Goal: Information Seeking & Learning: Check status

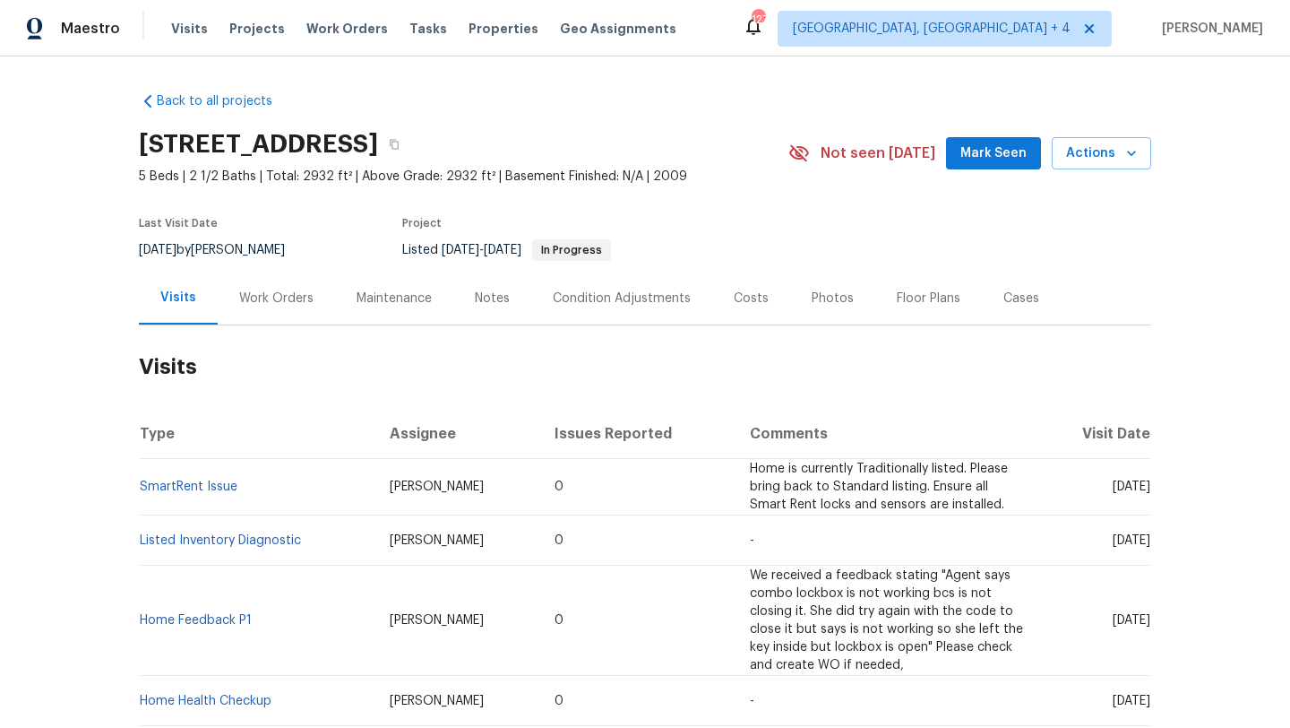
click at [306, 307] on div "Work Orders" at bounding box center [276, 298] width 117 height 53
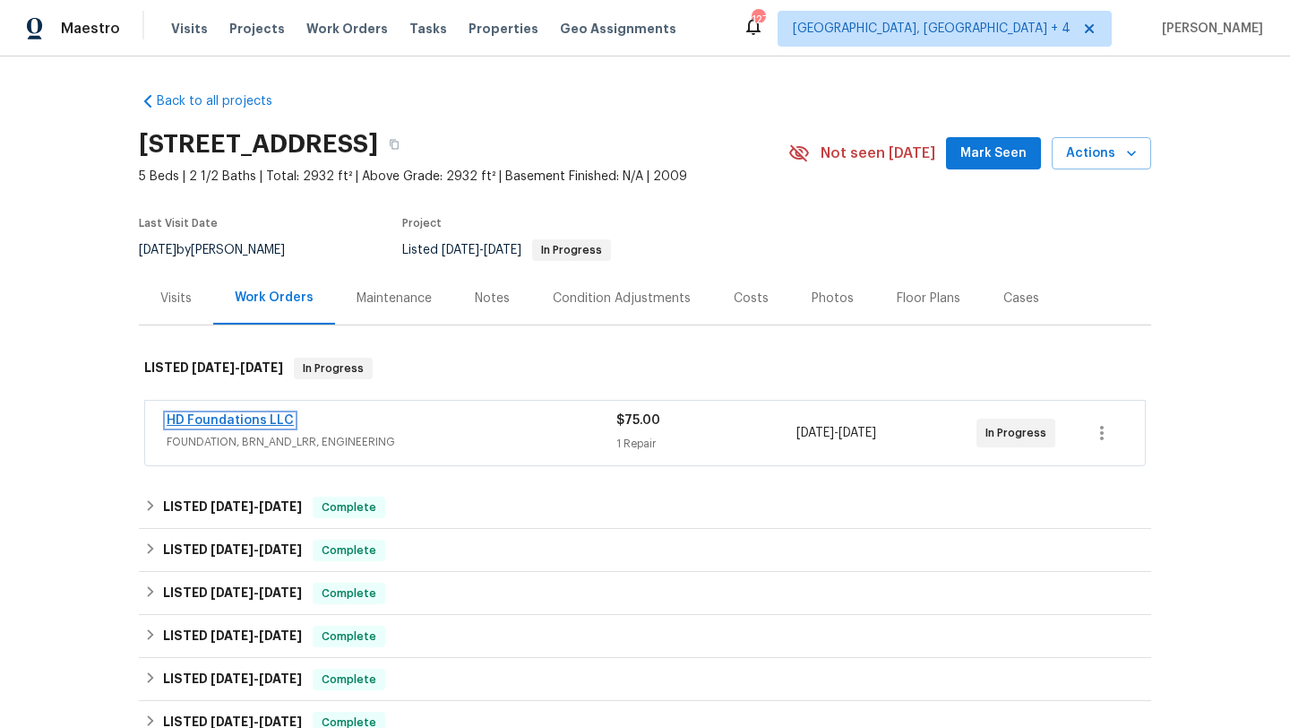
click at [268, 423] on link "HD Foundations LLC" at bounding box center [230, 420] width 127 height 13
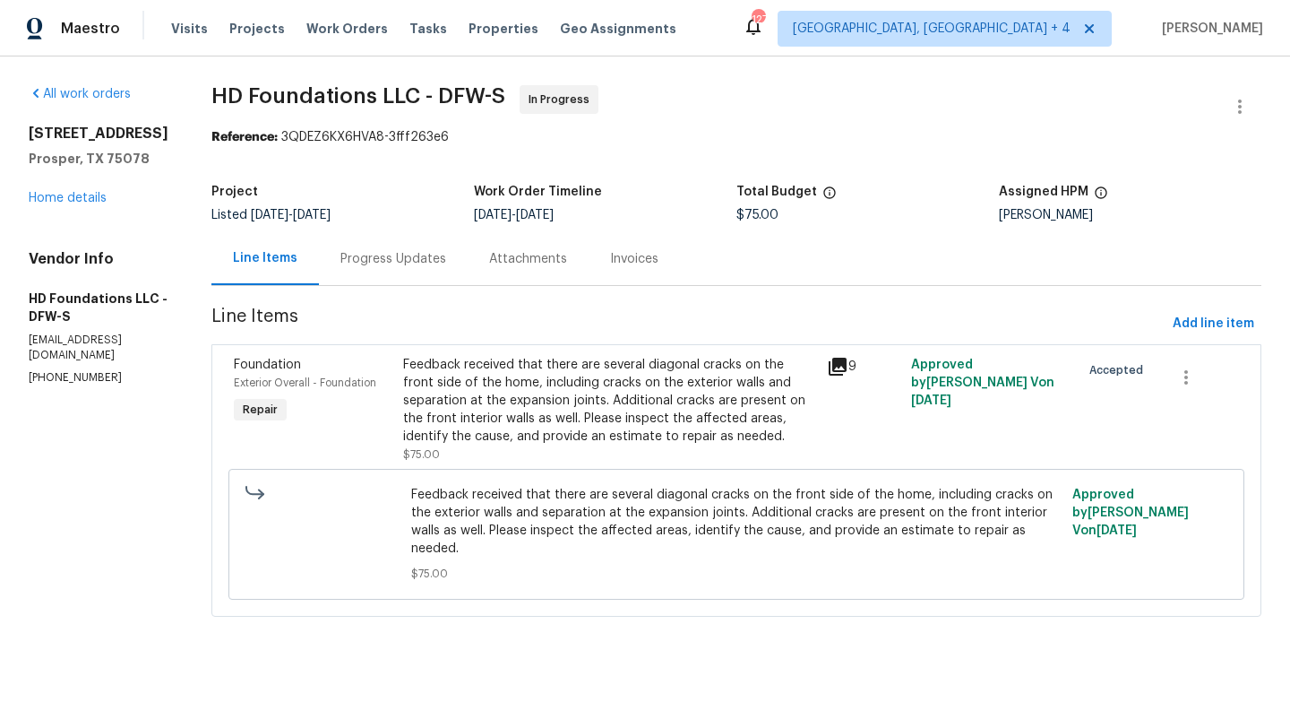
click at [849, 373] on icon at bounding box center [838, 367] width 22 height 22
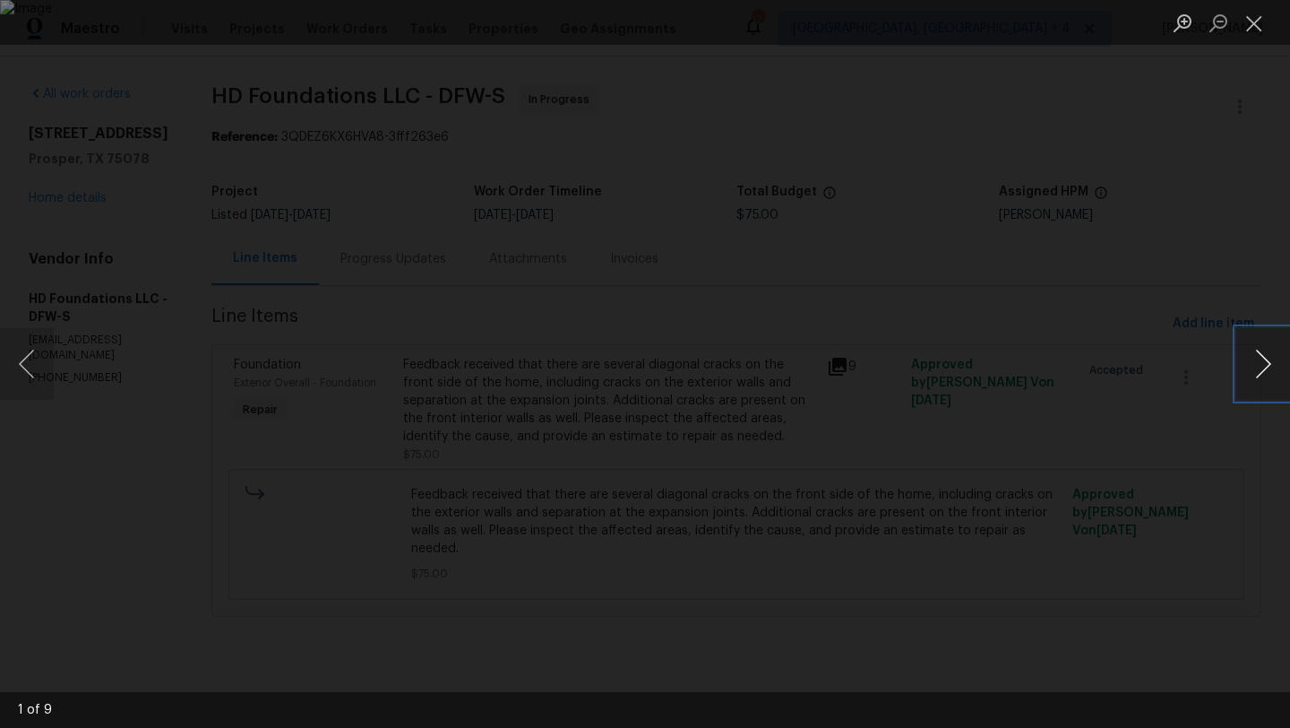
click at [1275, 367] on button "Next image" at bounding box center [1264, 364] width 54 height 72
click at [1272, 366] on button "Next image" at bounding box center [1264, 364] width 54 height 72
click at [1257, 360] on button "Next image" at bounding box center [1264, 364] width 54 height 72
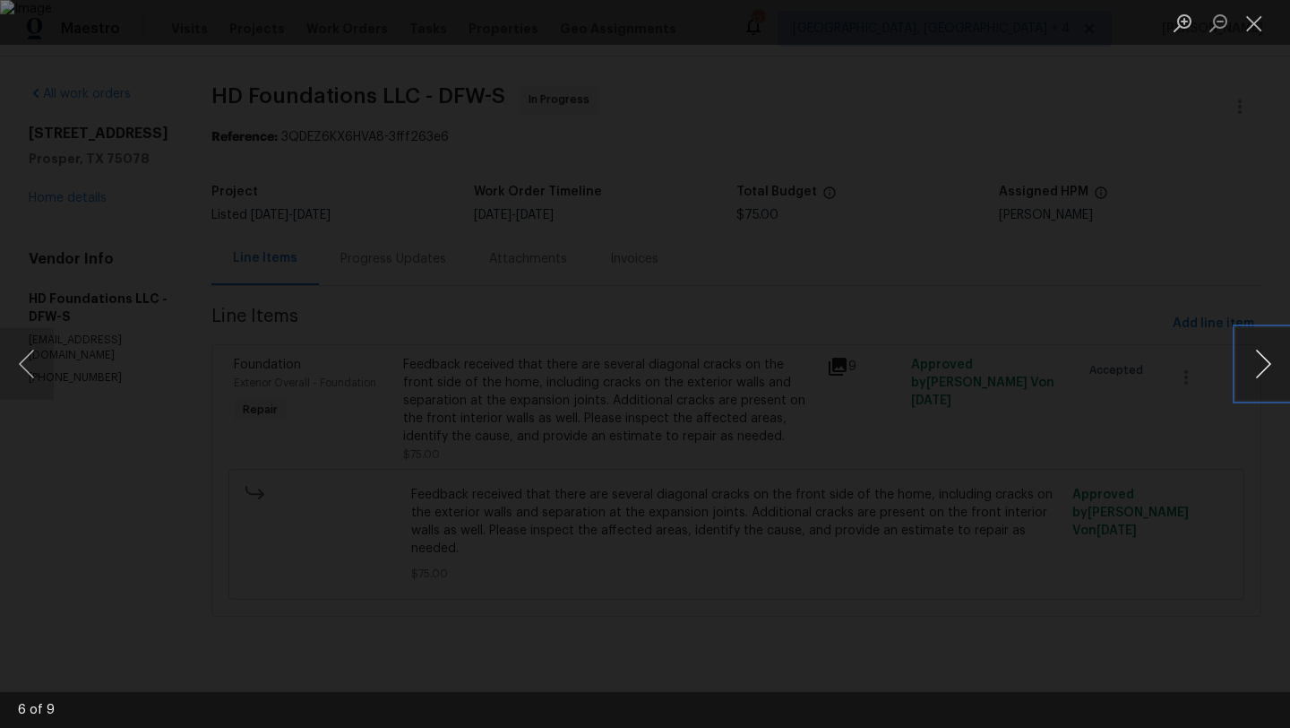
click at [1257, 360] on button "Next image" at bounding box center [1264, 364] width 54 height 72
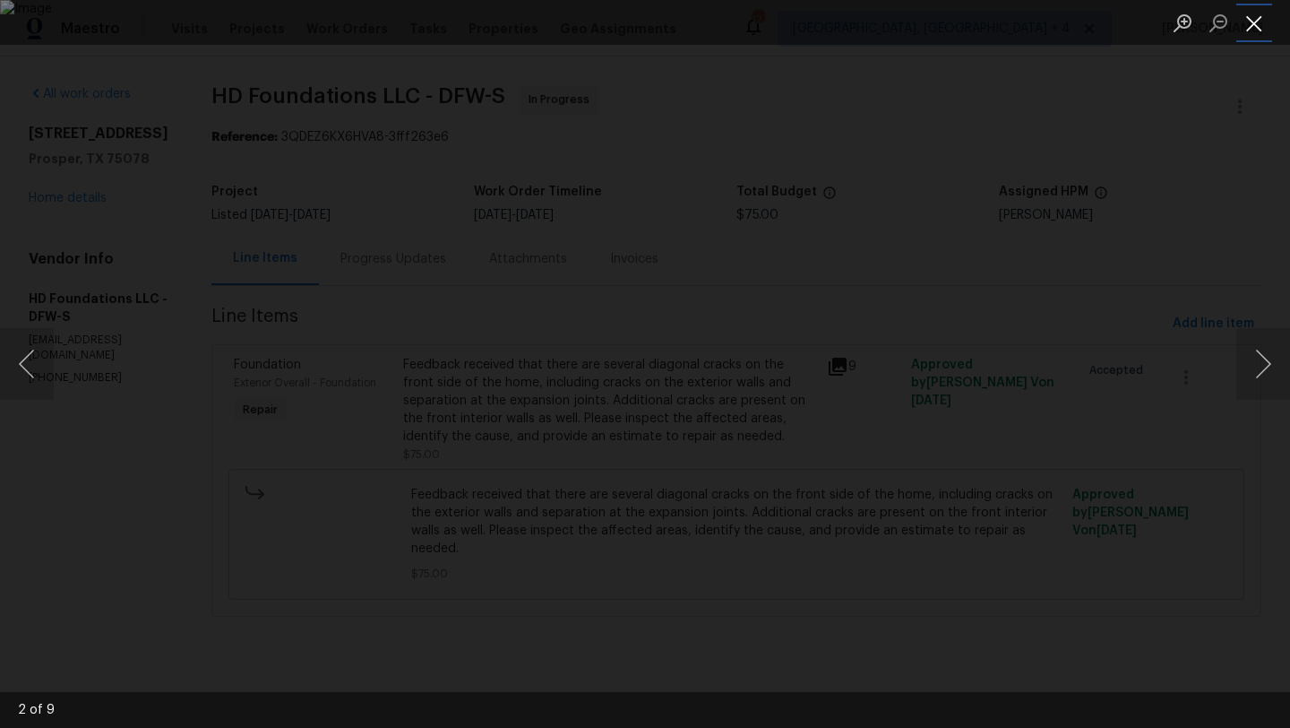
click at [1256, 34] on button "Close lightbox" at bounding box center [1255, 22] width 36 height 31
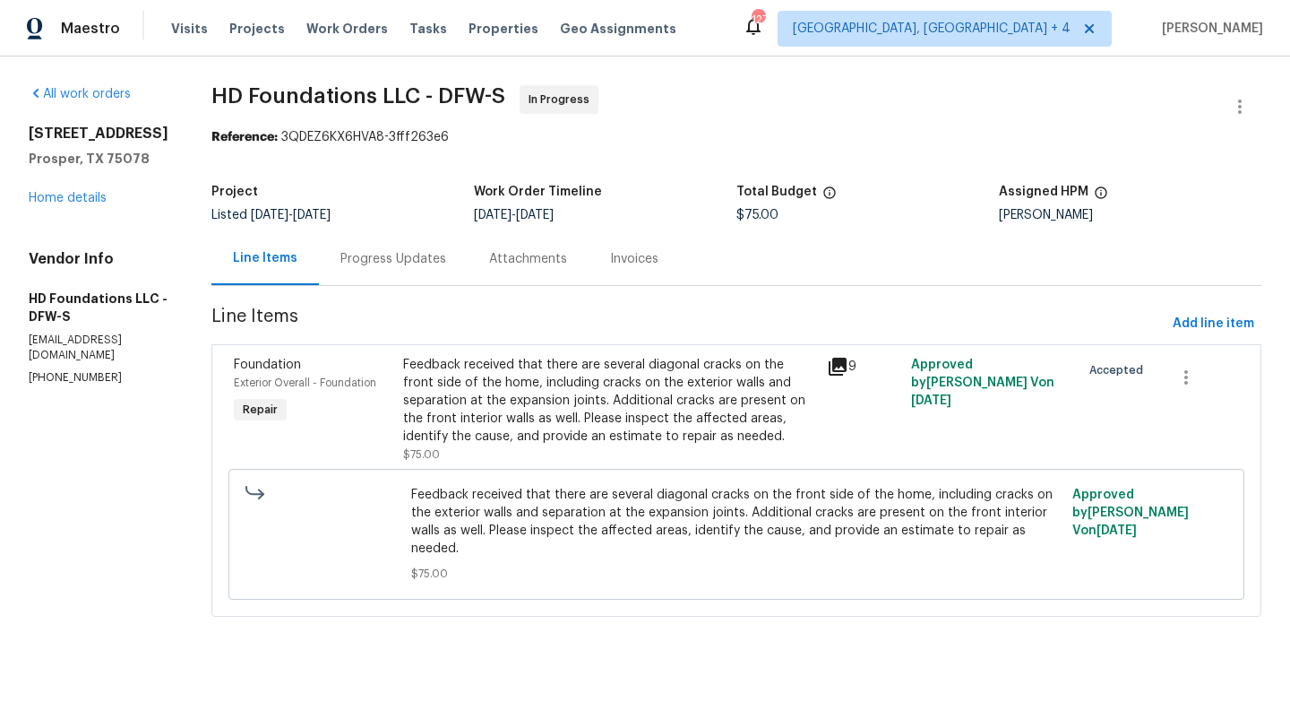
click at [423, 255] on div "Progress Updates" at bounding box center [394, 259] width 106 height 18
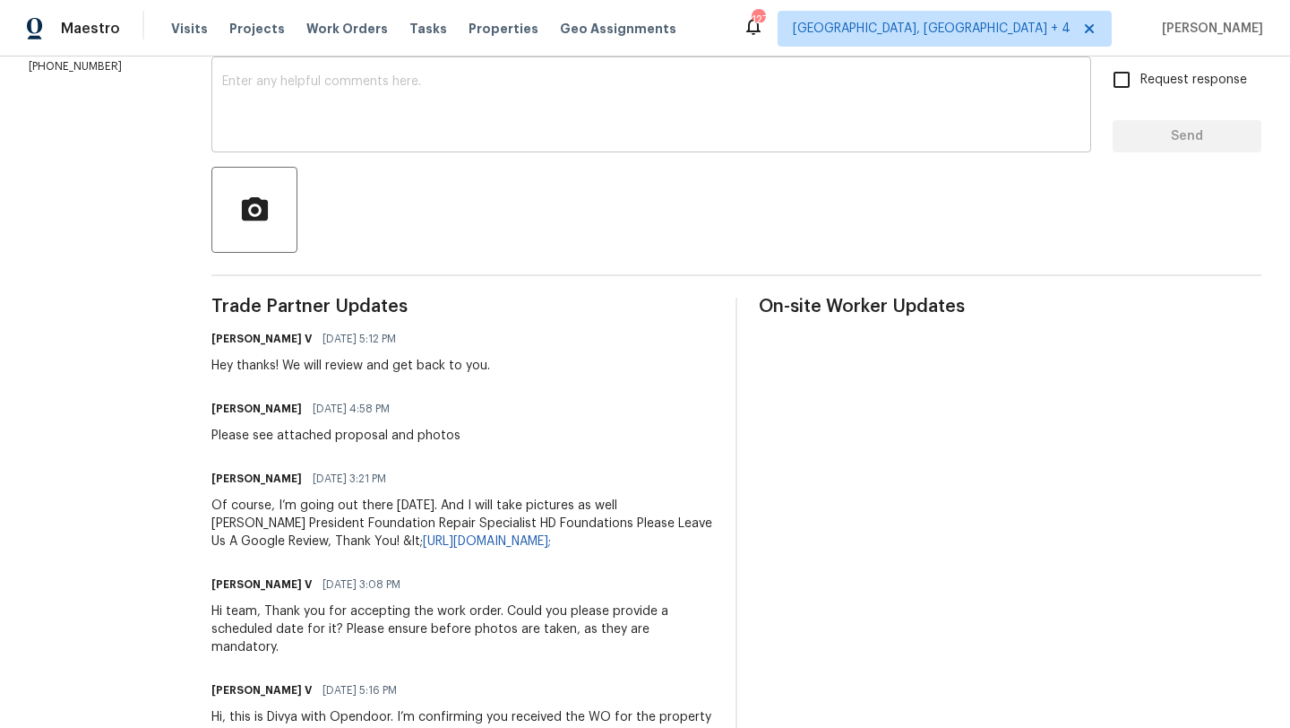
scroll to position [341, 0]
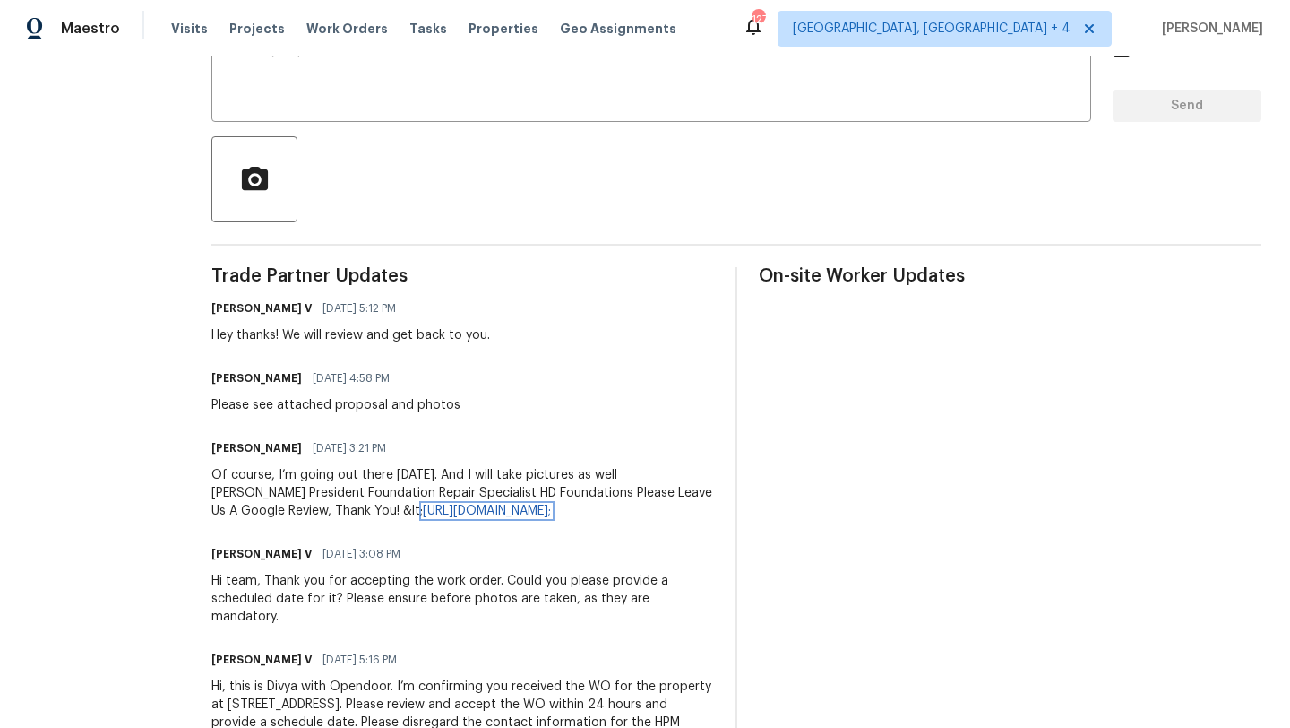
click at [551, 505] on link "https://www.google.com/maps/place/HD+Foundations,+Inc./@32.704003,-97.116982,17…" at bounding box center [487, 511] width 128 height 13
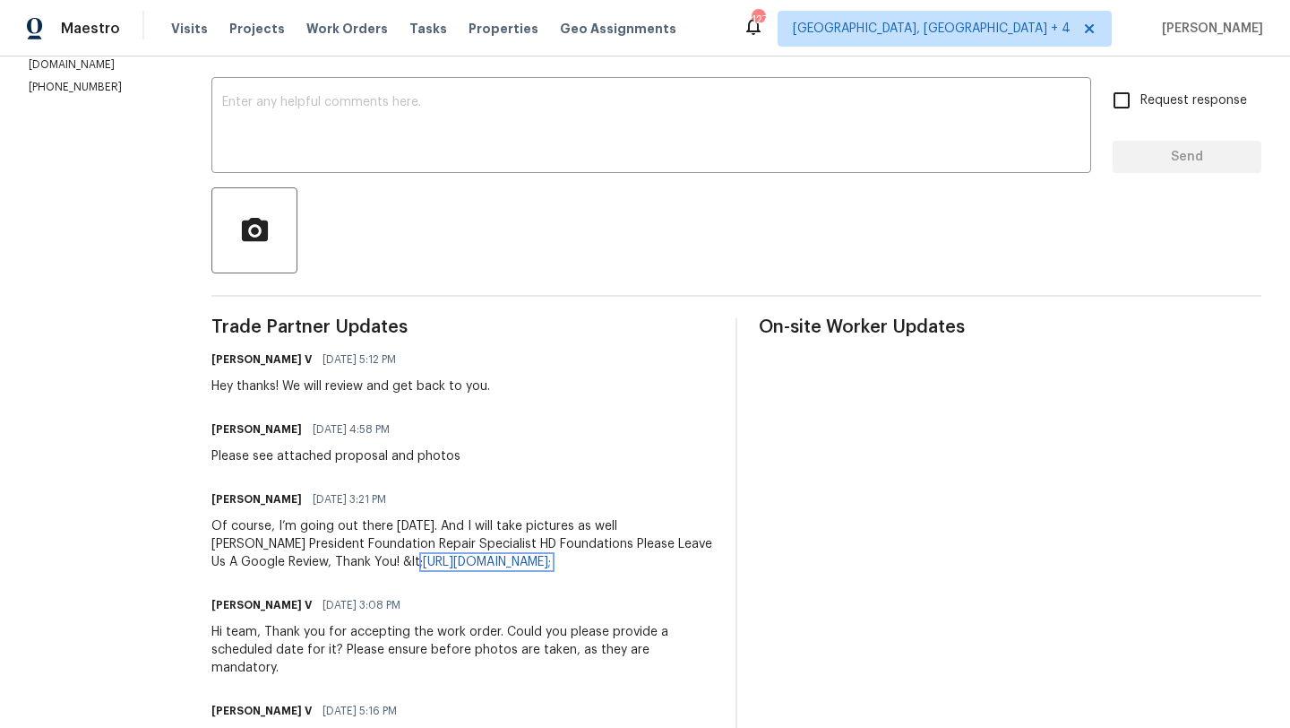
scroll to position [272, 0]
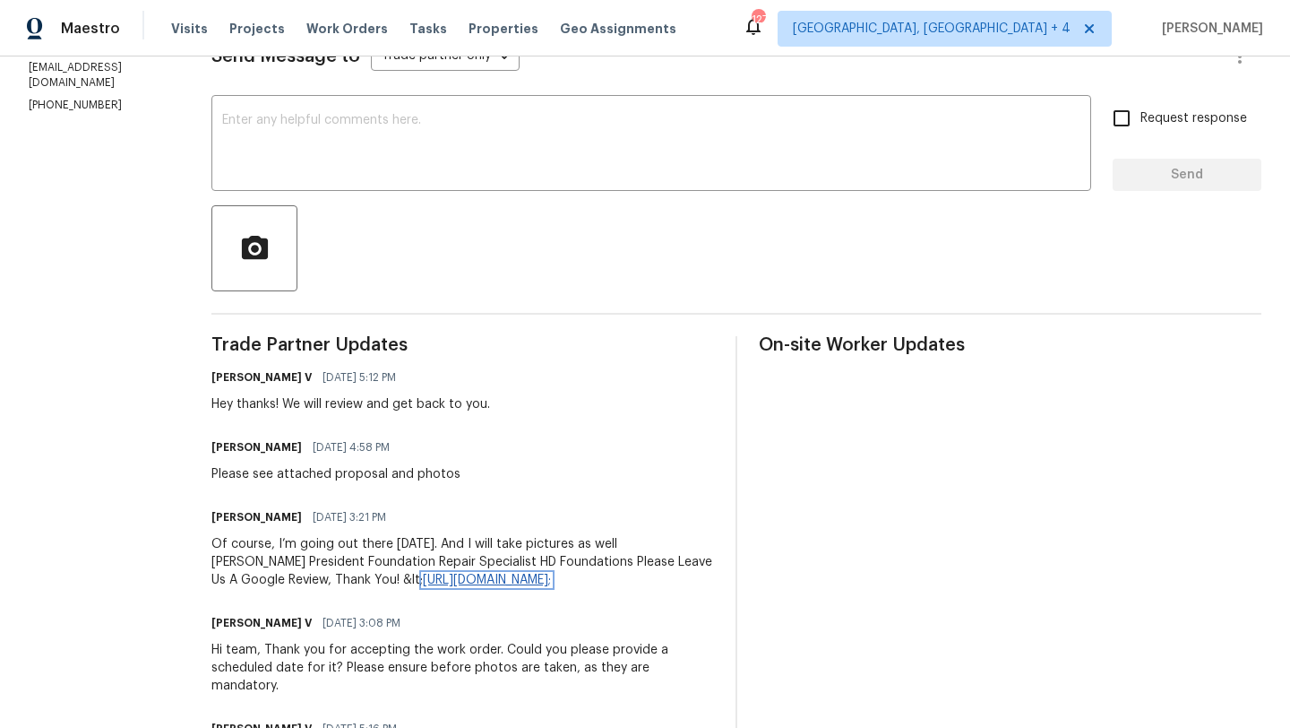
click at [491, 573] on link "https://www.google.com/maps/place/HD+Foundations,+Inc./@32.704003,-97.116982,17…" at bounding box center [487, 579] width 128 height 13
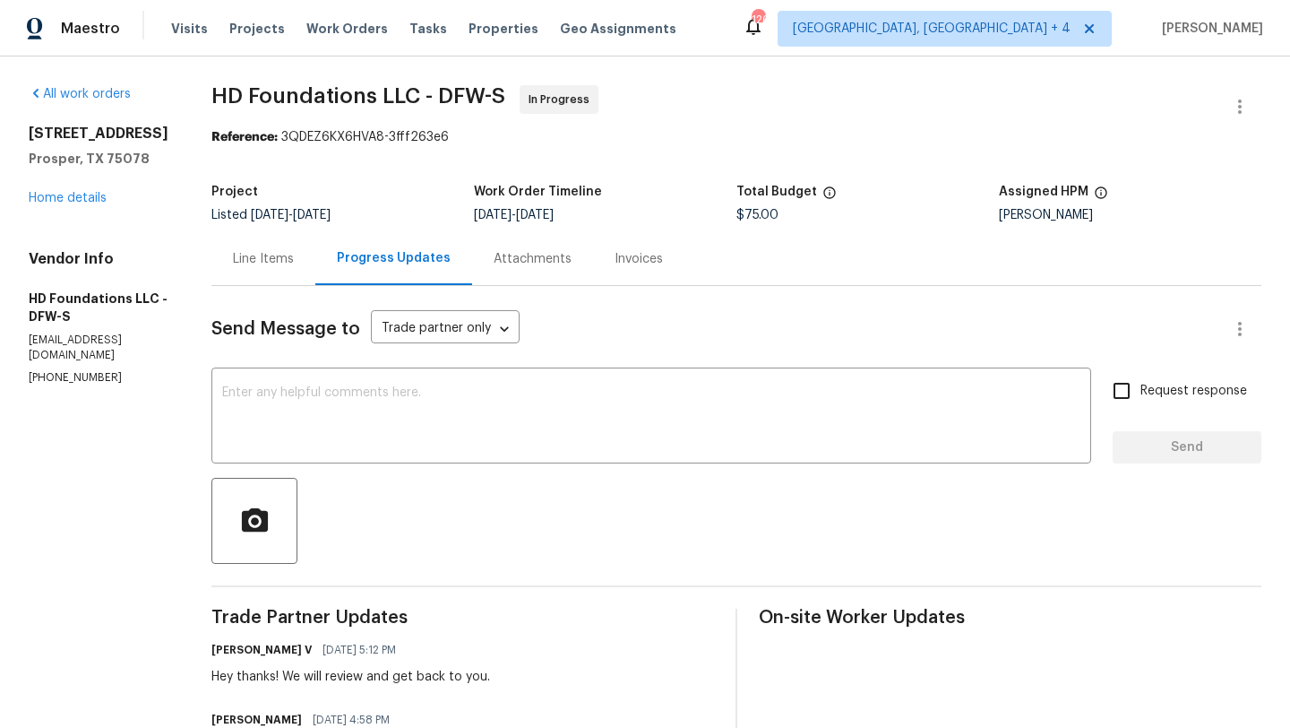
click at [315, 254] on div "Line Items" at bounding box center [263, 258] width 104 height 53
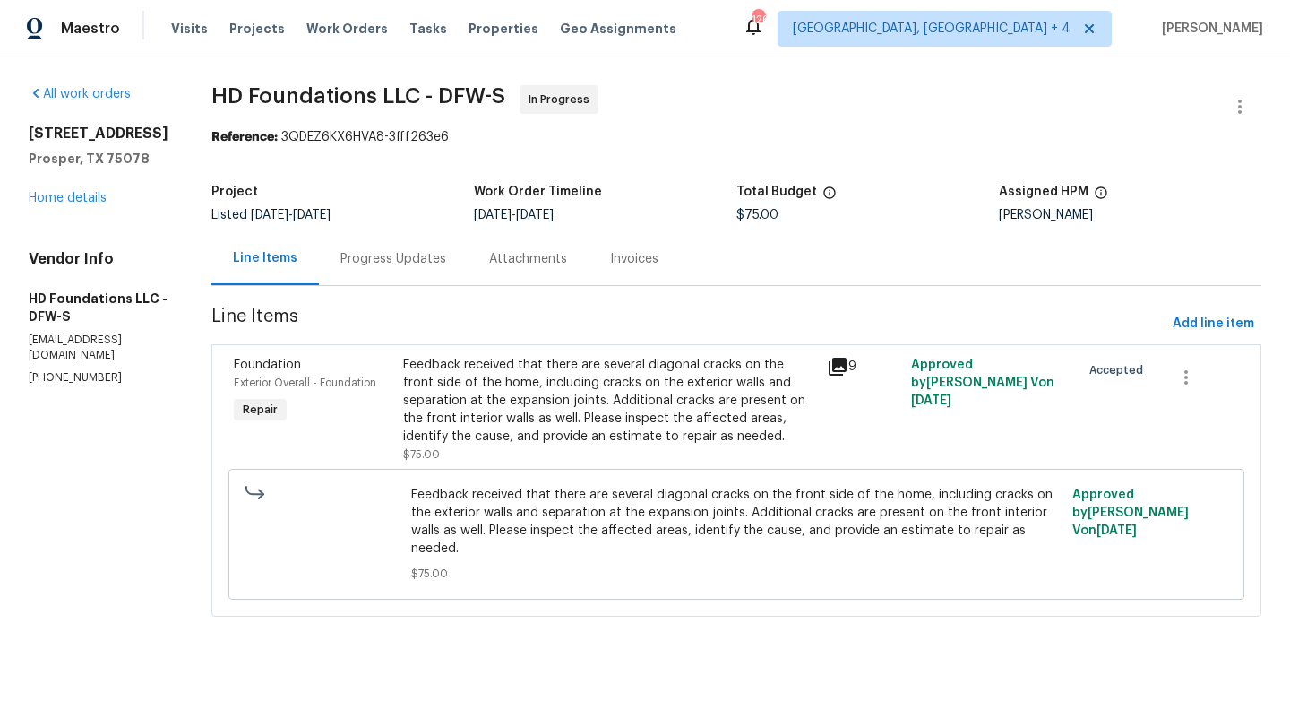
click at [847, 371] on icon at bounding box center [838, 367] width 18 height 18
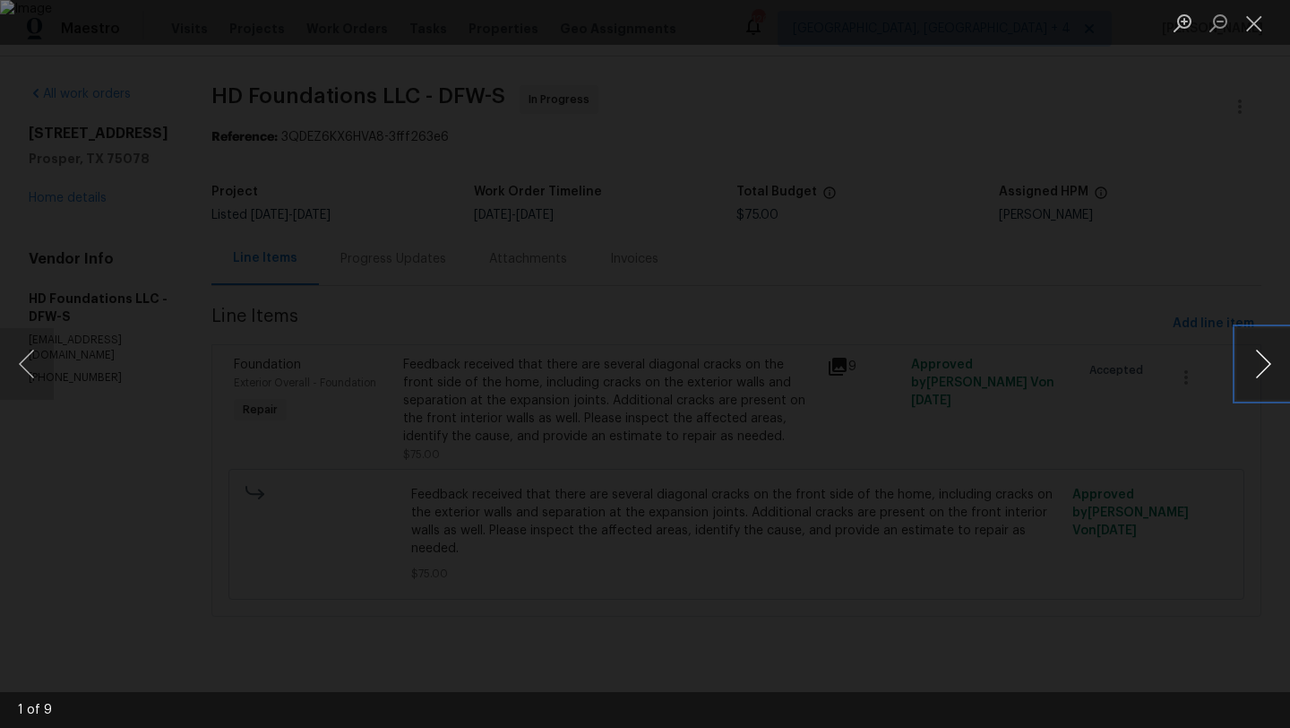
click at [1252, 370] on button "Next image" at bounding box center [1264, 364] width 54 height 72
click at [1259, 368] on button "Next image" at bounding box center [1264, 364] width 54 height 72
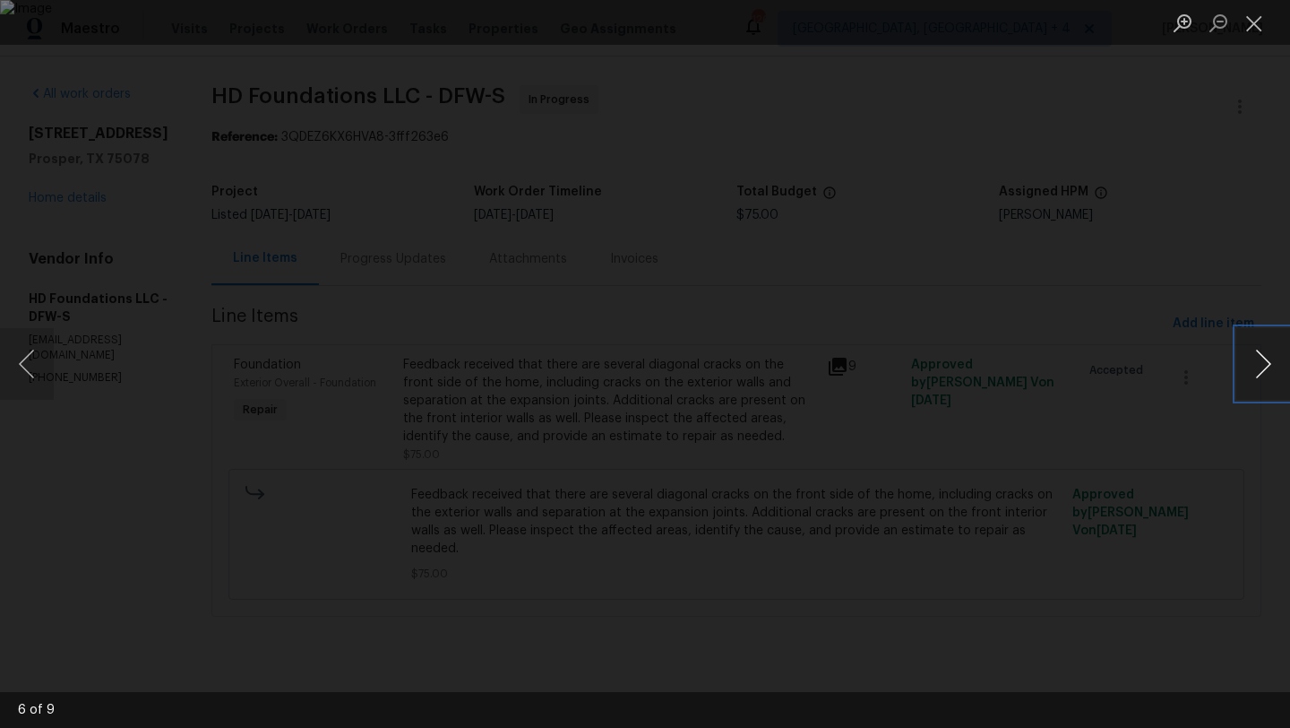
click at [1259, 360] on button "Next image" at bounding box center [1264, 364] width 54 height 72
click at [1255, 348] on button "Next image" at bounding box center [1264, 364] width 54 height 72
click at [1256, 349] on button "Next image" at bounding box center [1264, 364] width 54 height 72
click at [1264, 359] on button "Next image" at bounding box center [1264, 364] width 54 height 72
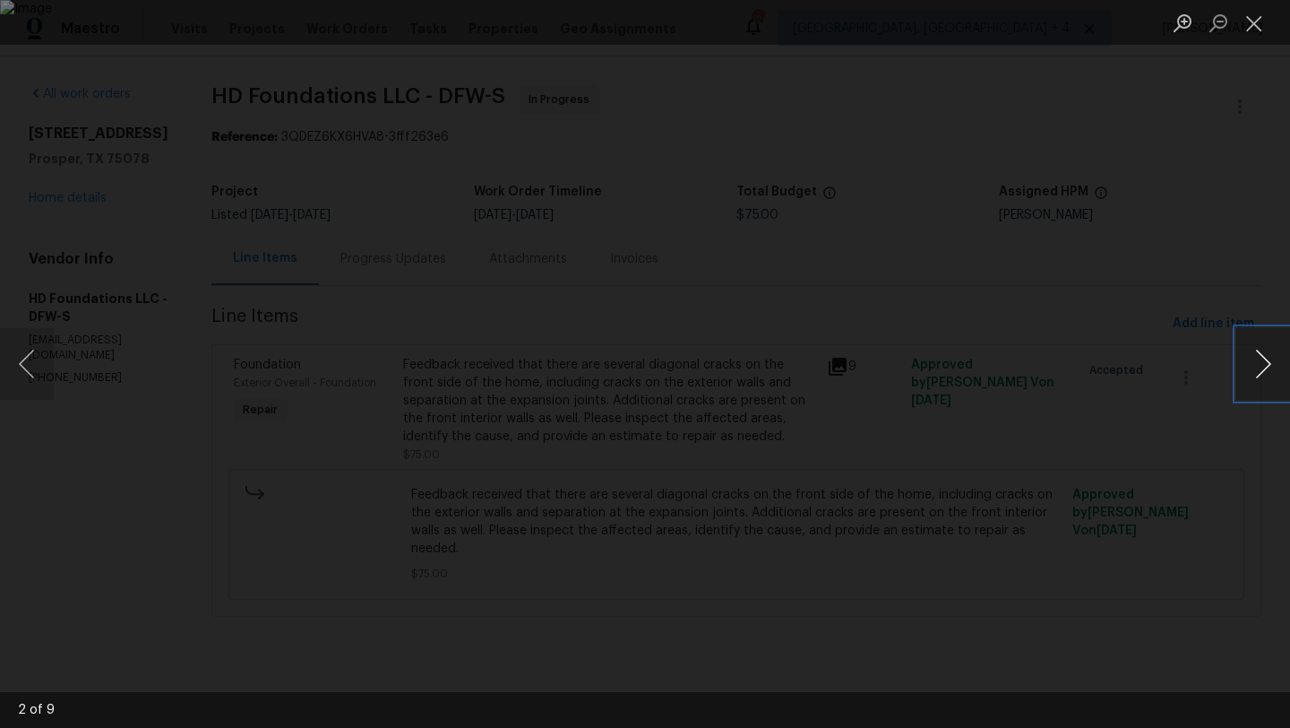
click at [1262, 340] on button "Next image" at bounding box center [1264, 364] width 54 height 72
click at [1240, 335] on button "Next image" at bounding box center [1264, 364] width 54 height 72
click at [1270, 351] on button "Next image" at bounding box center [1264, 364] width 54 height 72
click at [1260, 365] on button "Next image" at bounding box center [1264, 364] width 54 height 72
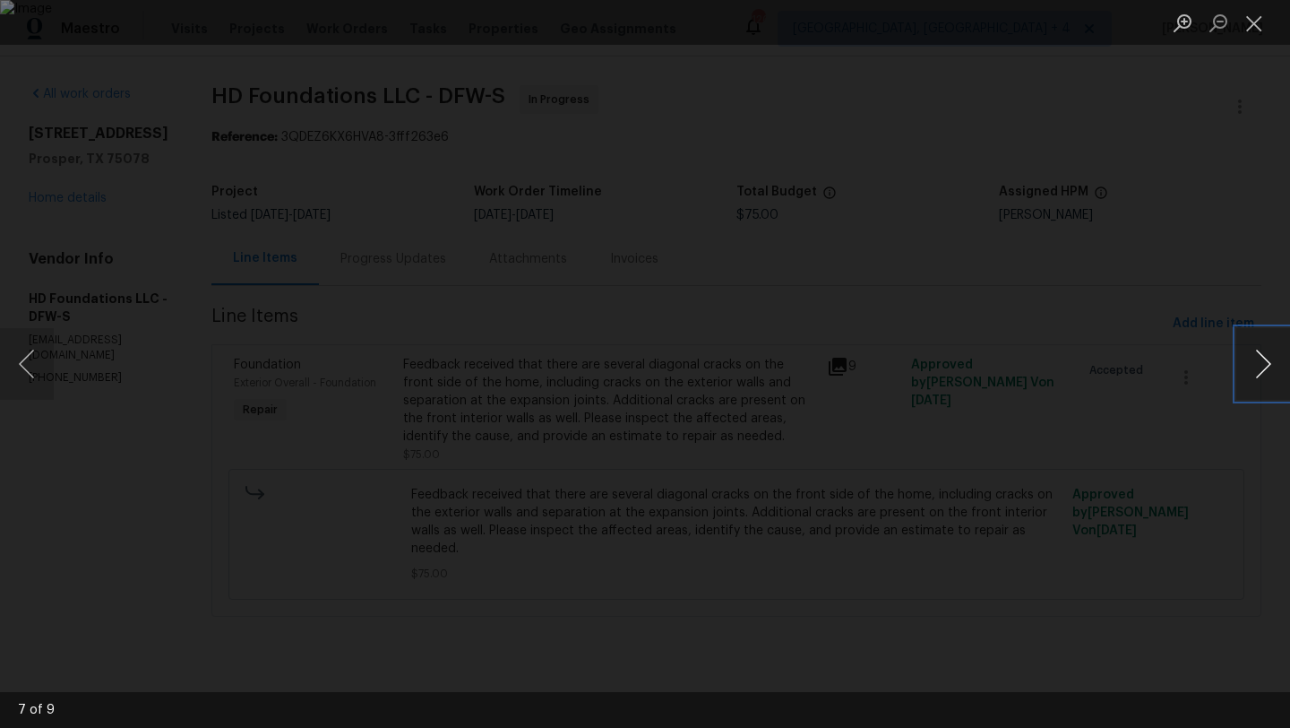
click at [1260, 365] on button "Next image" at bounding box center [1264, 364] width 54 height 72
click at [1255, 25] on button "Close lightbox" at bounding box center [1255, 22] width 36 height 31
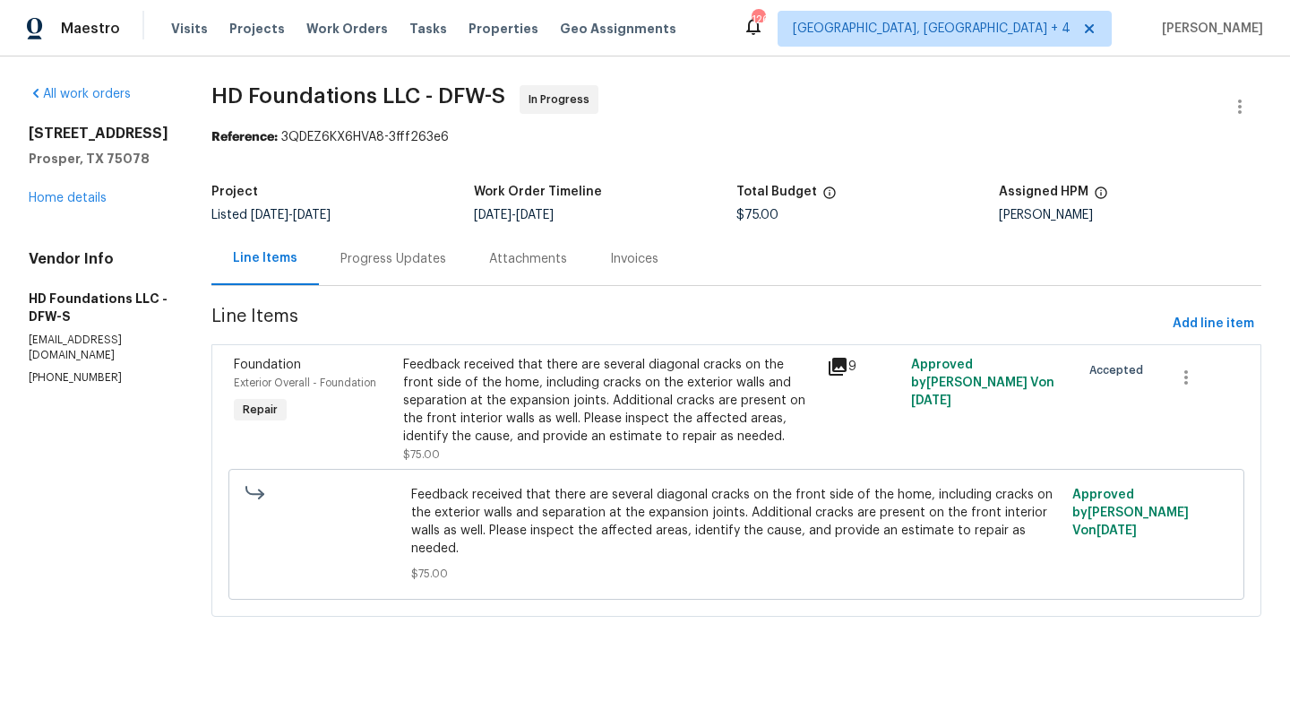
click at [446, 263] on div "Progress Updates" at bounding box center [394, 259] width 106 height 18
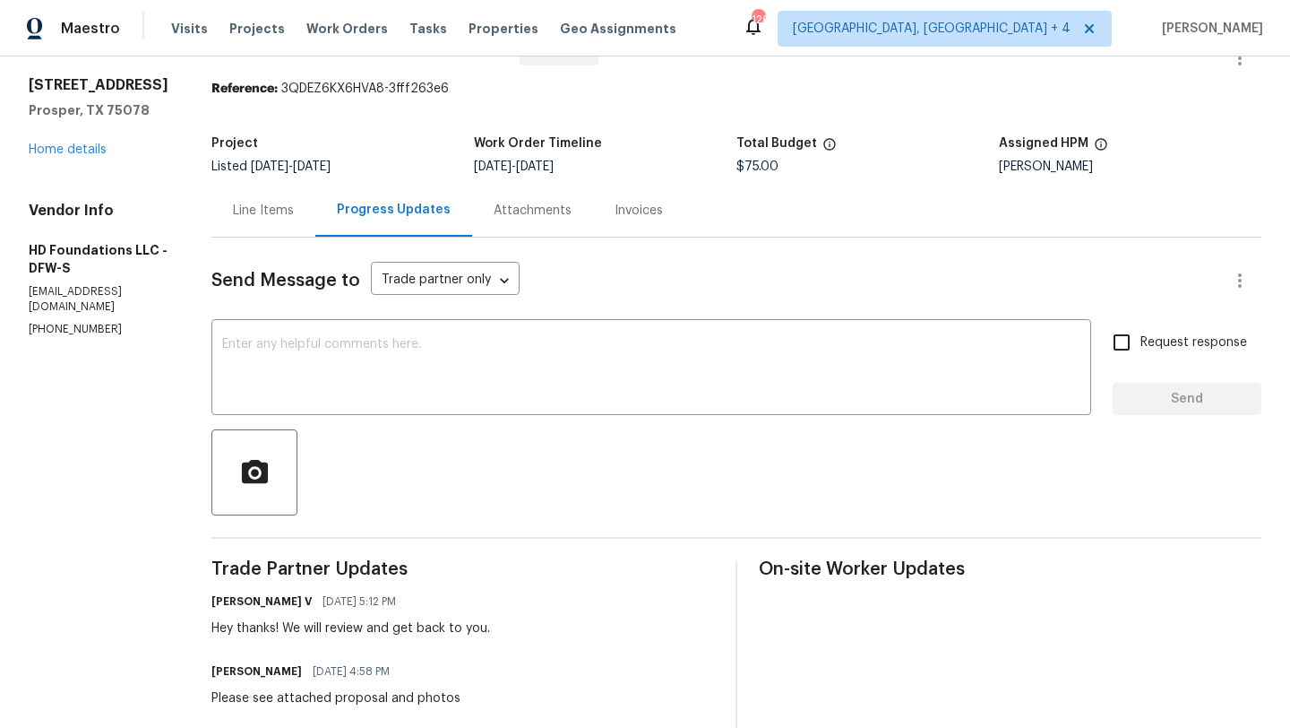
scroll to position [46, 0]
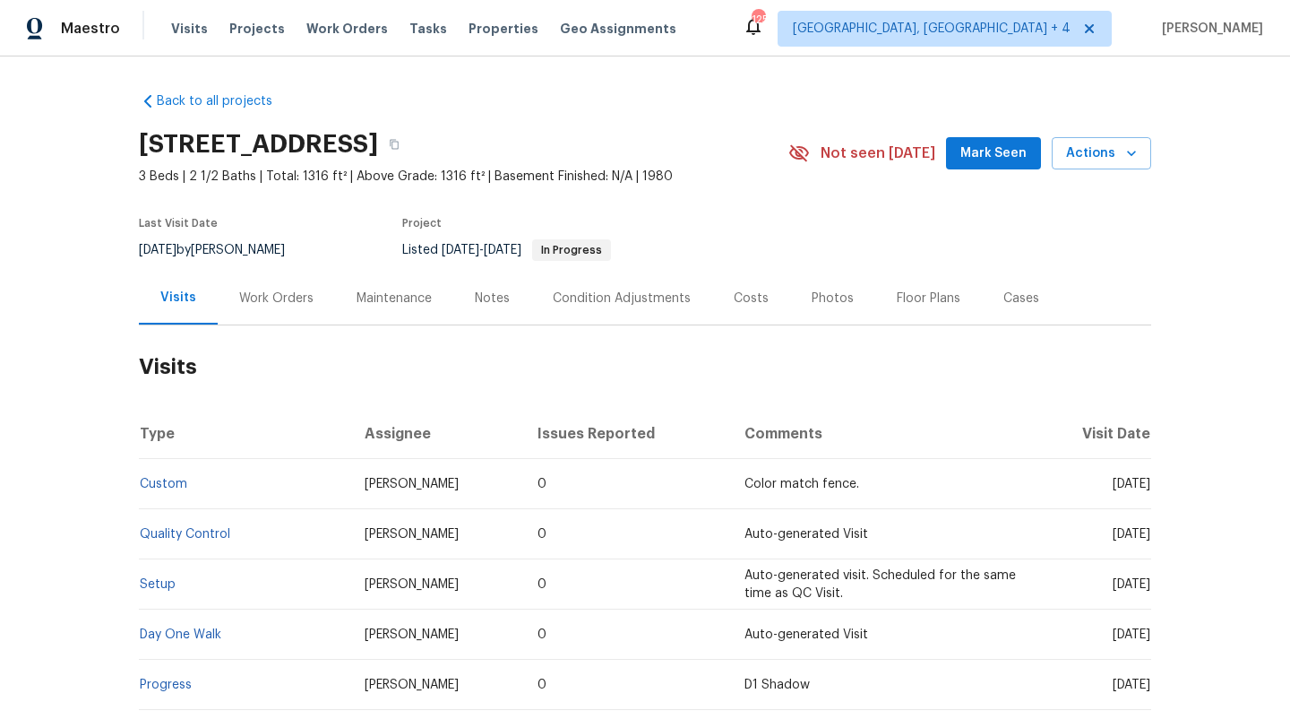
click at [296, 309] on div "Work Orders" at bounding box center [276, 298] width 117 height 53
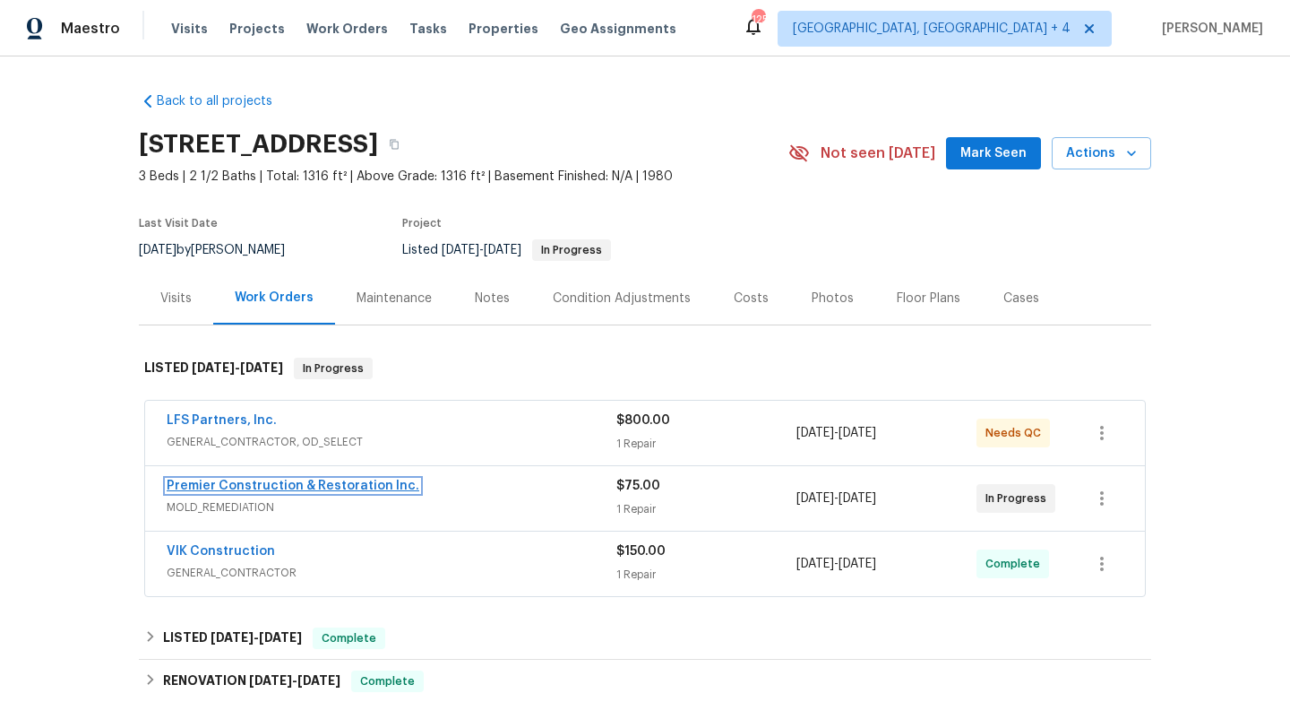
click at [239, 487] on link "Premier Construction & Restoration Inc." at bounding box center [293, 485] width 253 height 13
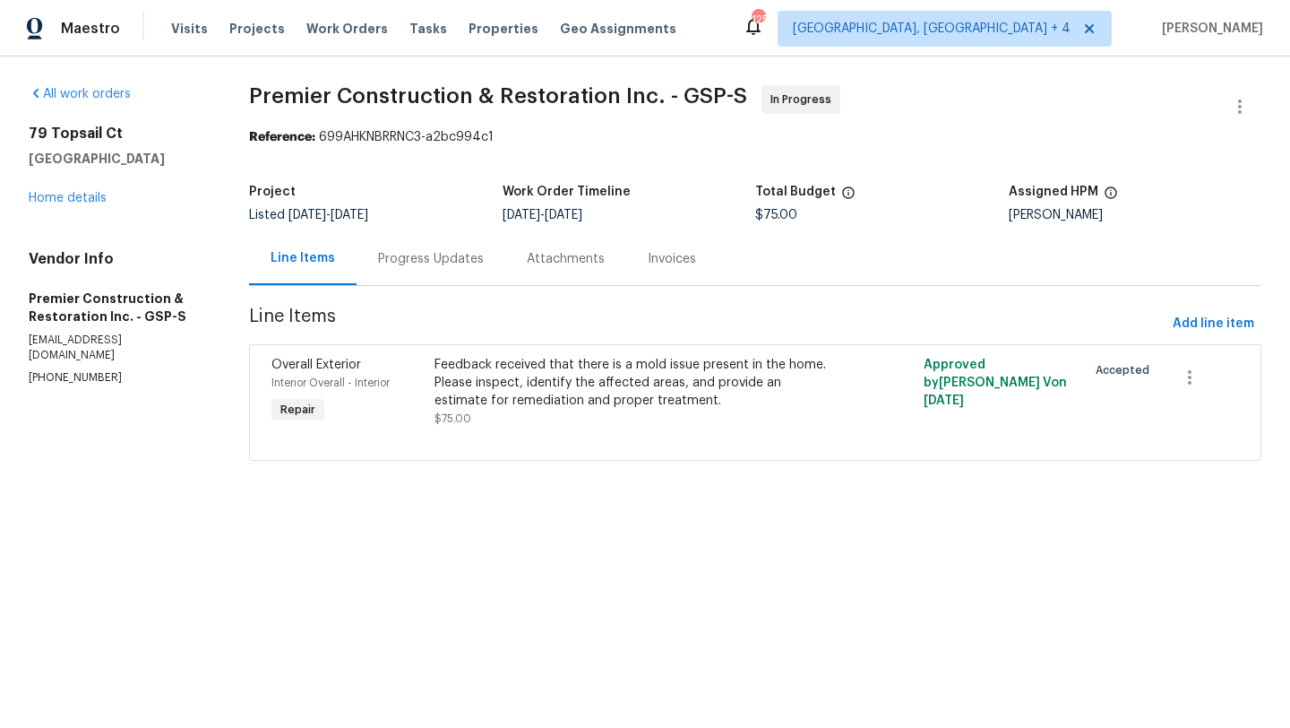
click at [418, 254] on div "Progress Updates" at bounding box center [431, 259] width 106 height 18
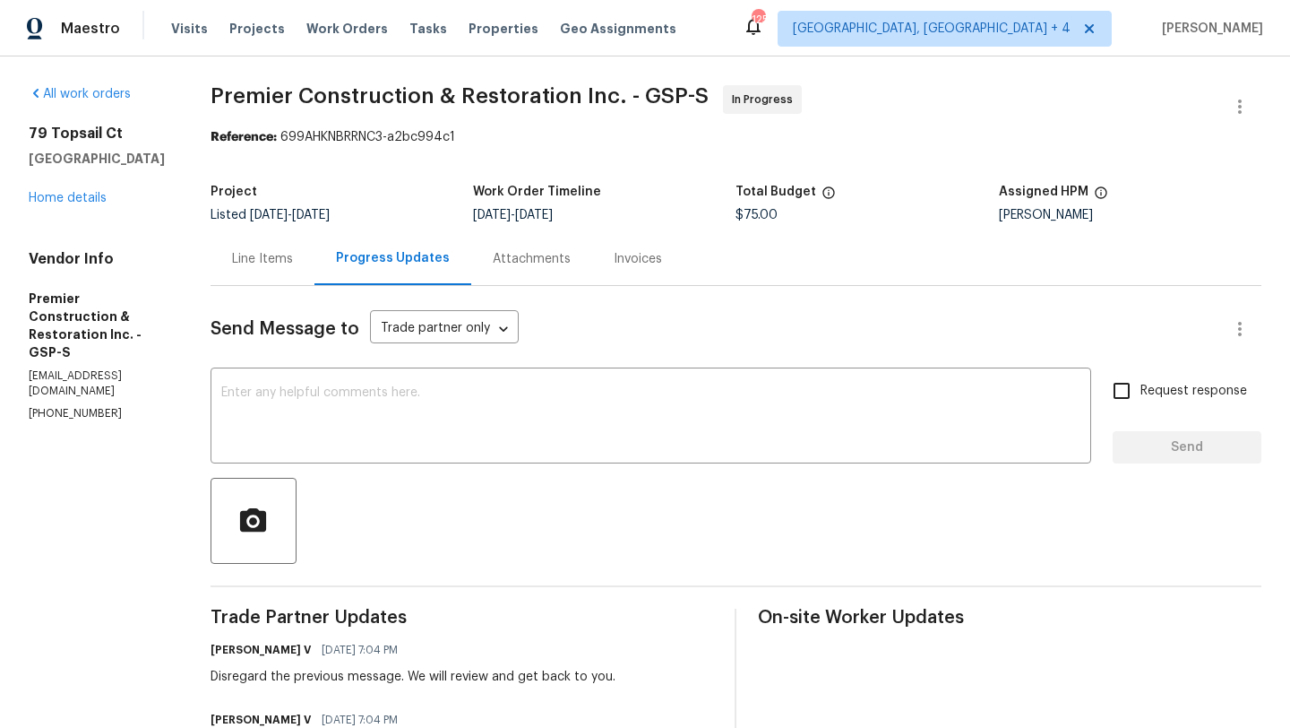
click at [263, 262] on div "Line Items" at bounding box center [262, 259] width 61 height 18
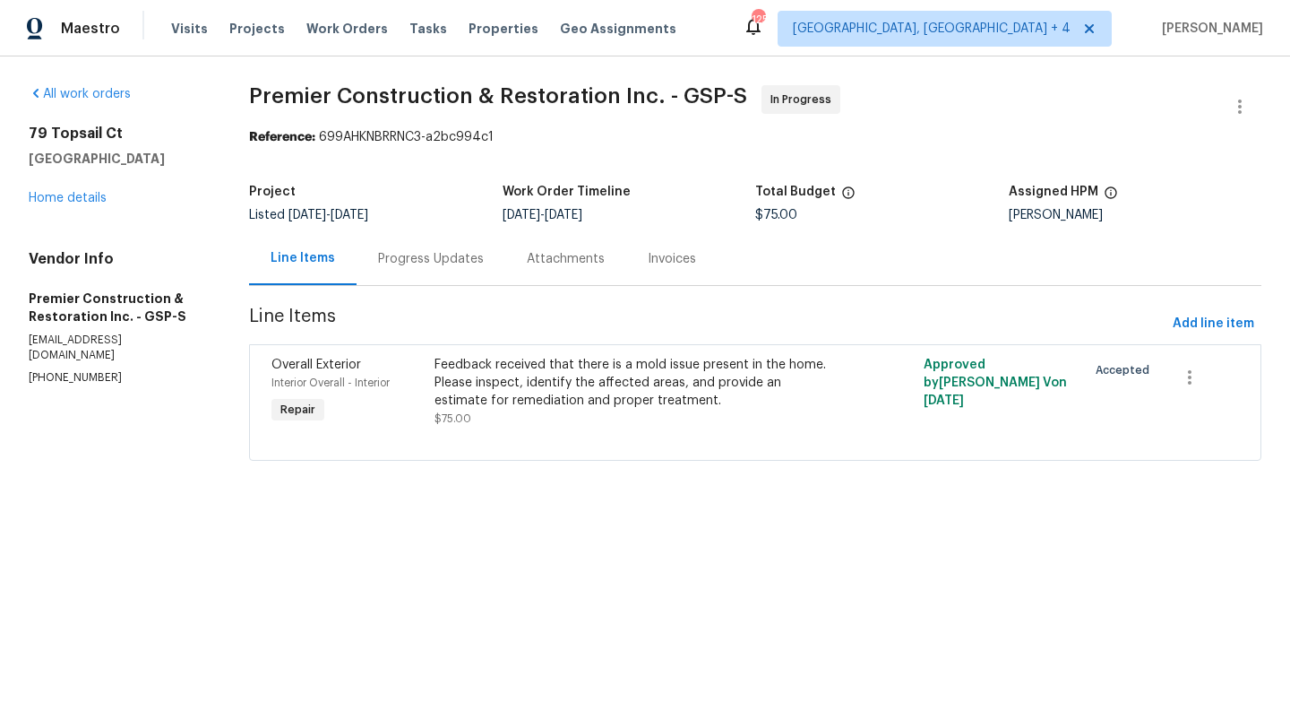
click at [780, 378] on div "Feedback received that there is a mold issue present in the home. Please inspec…" at bounding box center [633, 383] width 397 height 54
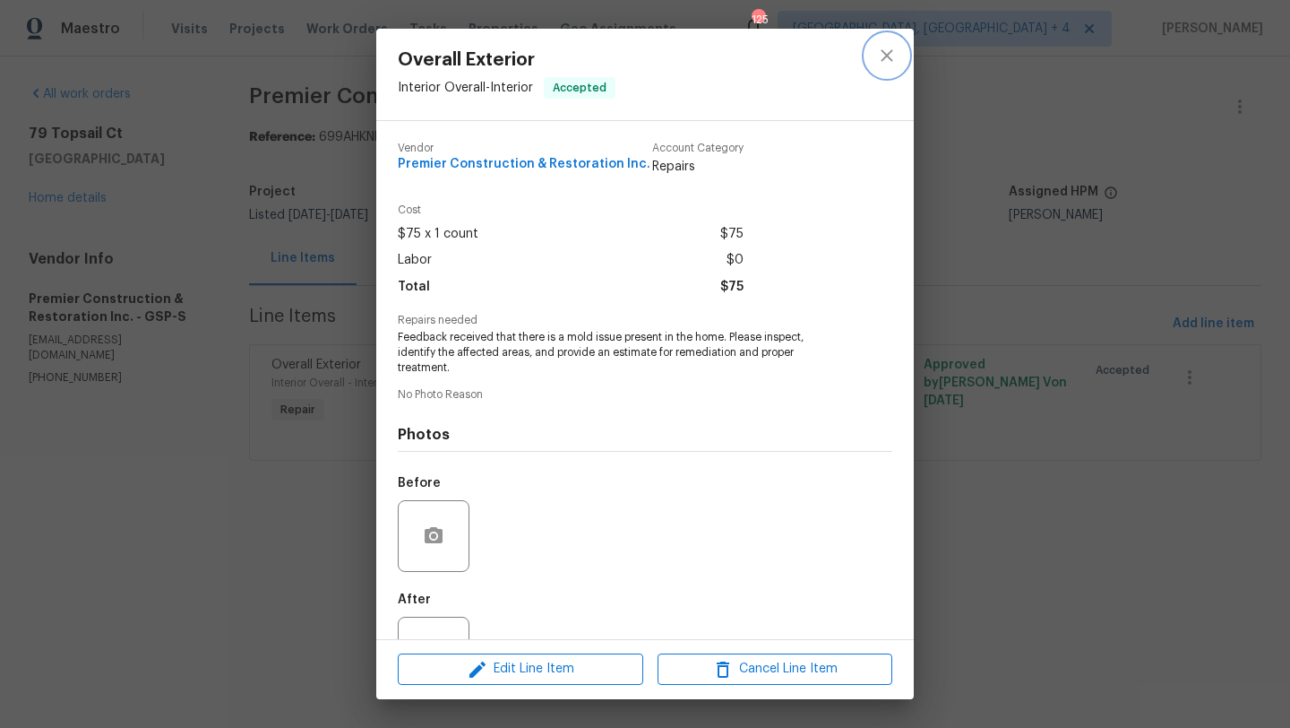
click at [891, 60] on icon "close" at bounding box center [887, 55] width 12 height 12
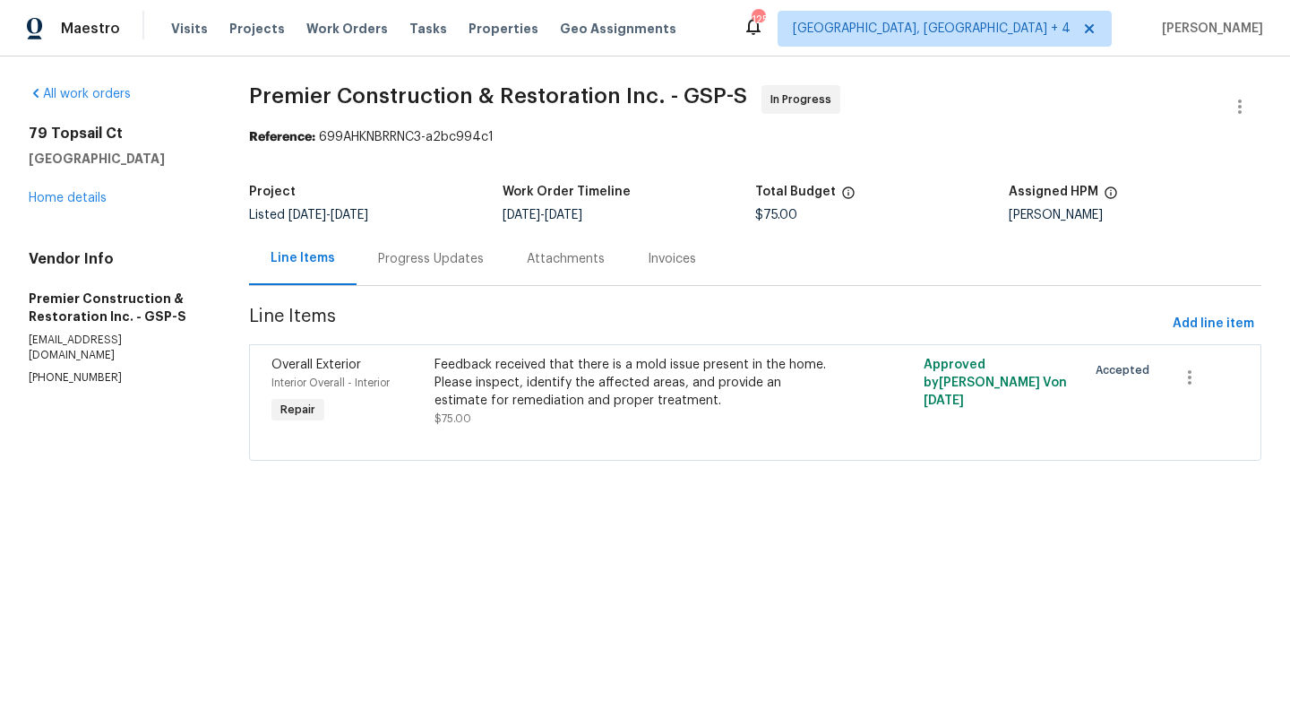
click at [418, 254] on div "Progress Updates" at bounding box center [431, 259] width 106 height 18
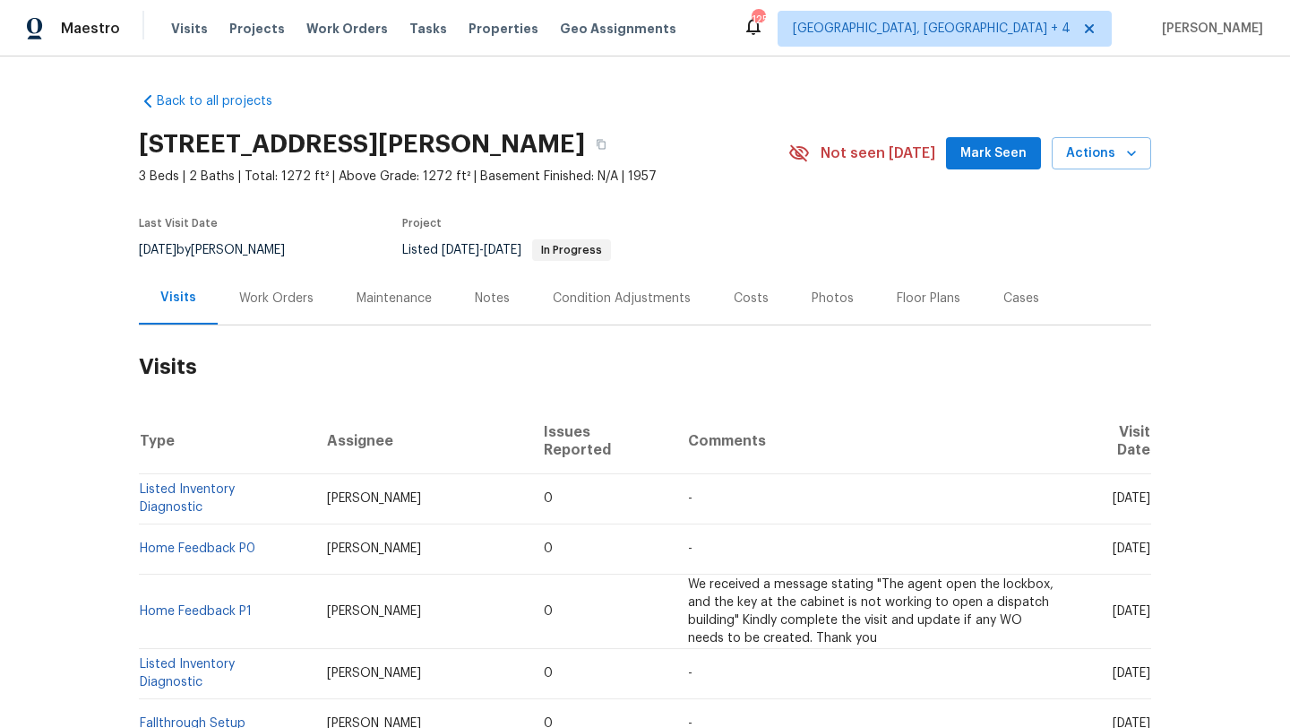
click at [289, 296] on div "Work Orders" at bounding box center [276, 298] width 74 height 18
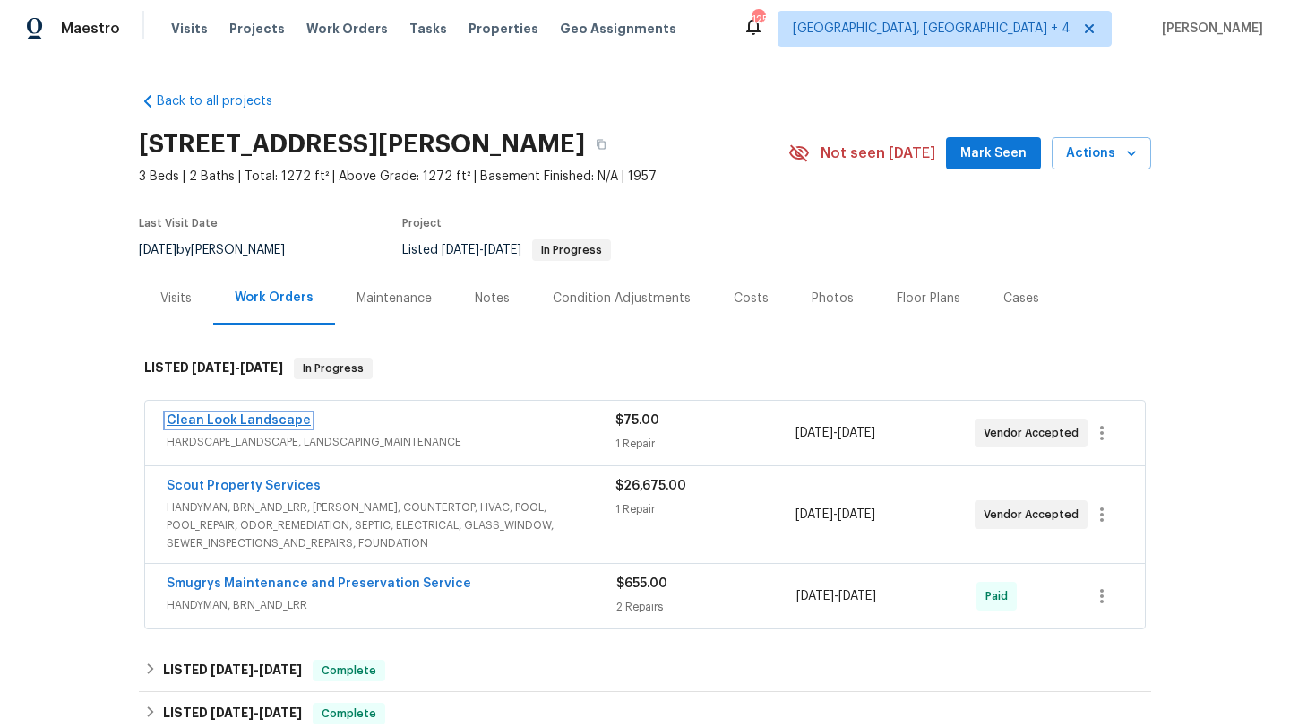
click at [260, 422] on link "Clean Look Landscape" at bounding box center [239, 420] width 144 height 13
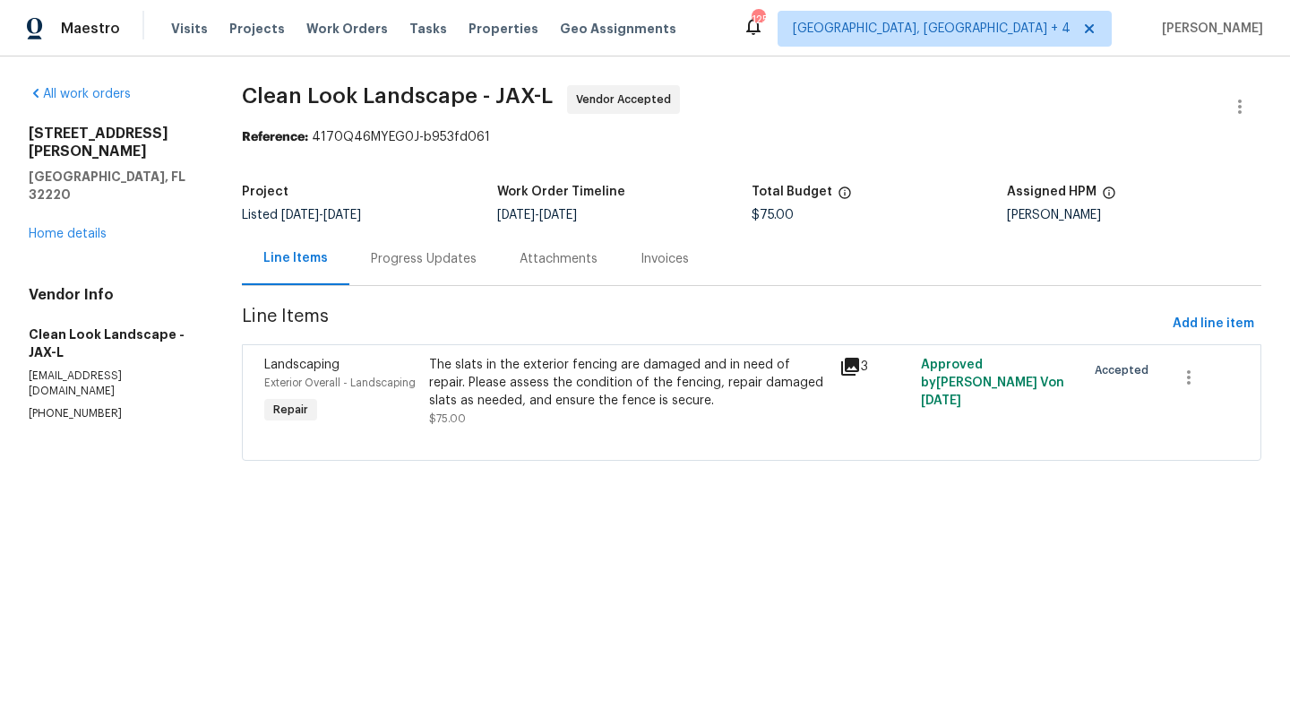
click at [431, 268] on div "Progress Updates" at bounding box center [423, 258] width 149 height 53
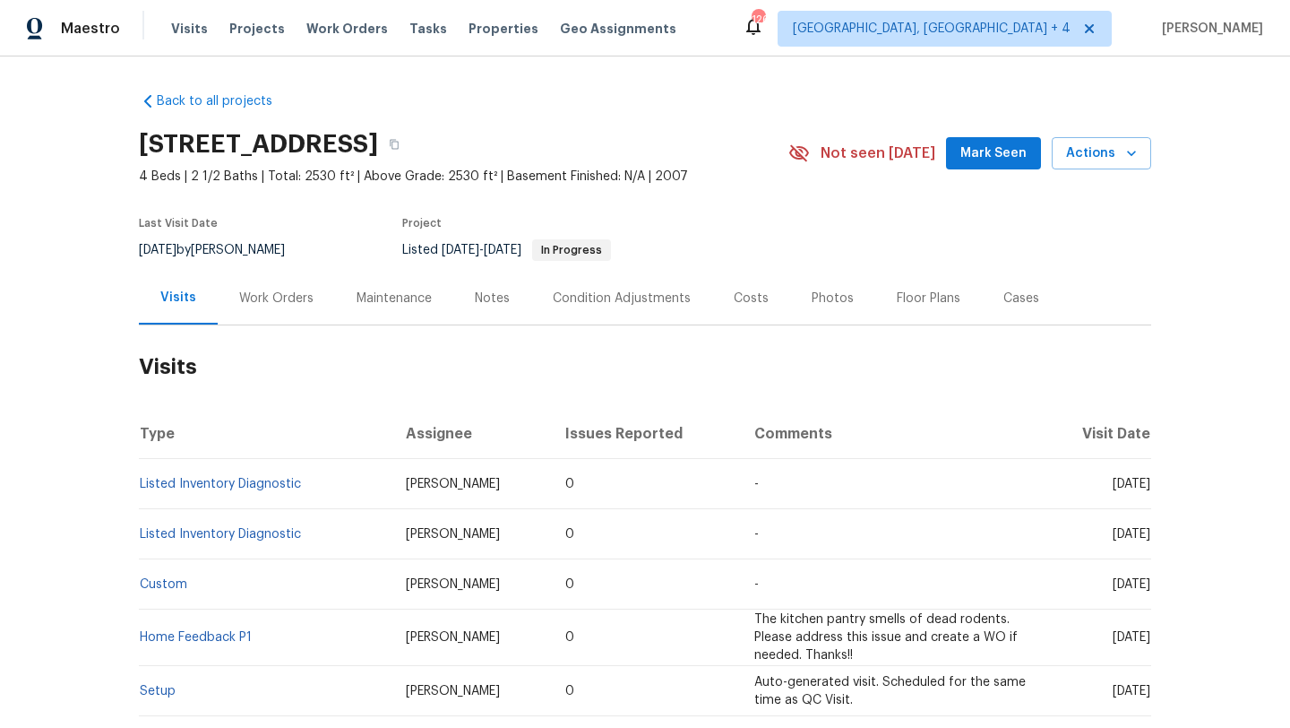
scroll to position [24, 0]
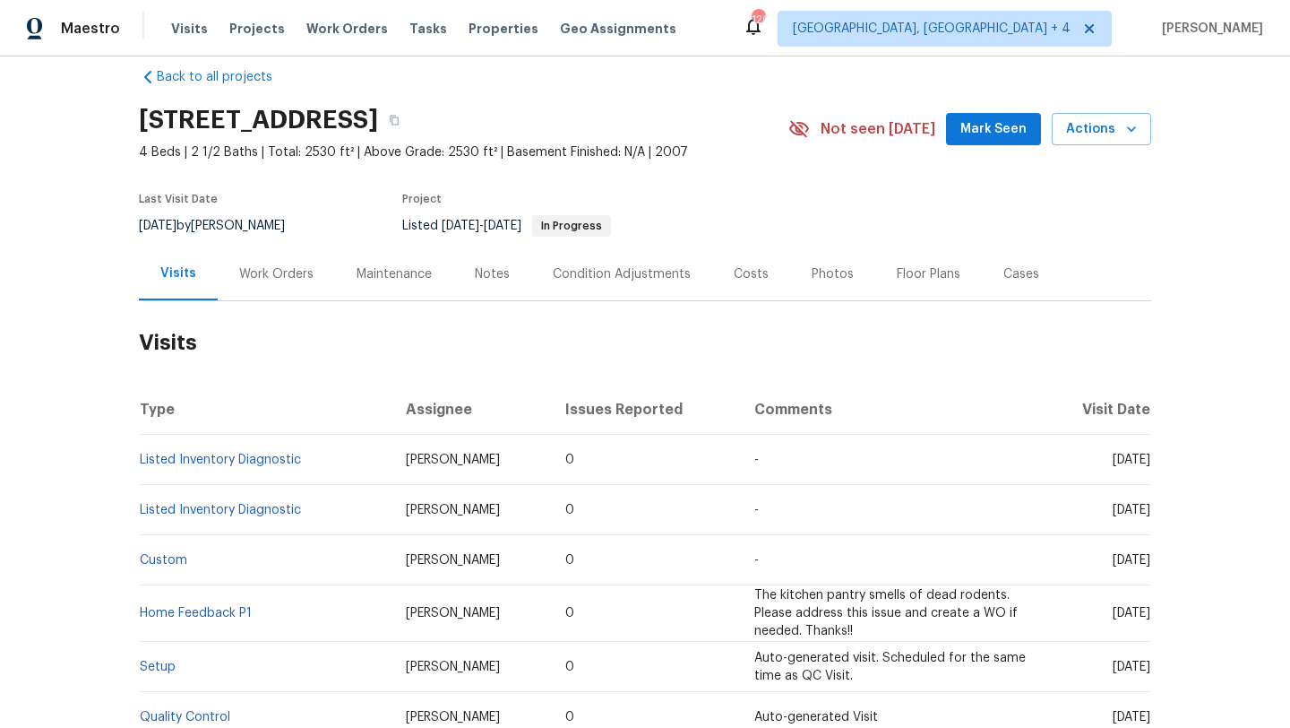
click at [290, 272] on div "Work Orders" at bounding box center [276, 274] width 74 height 18
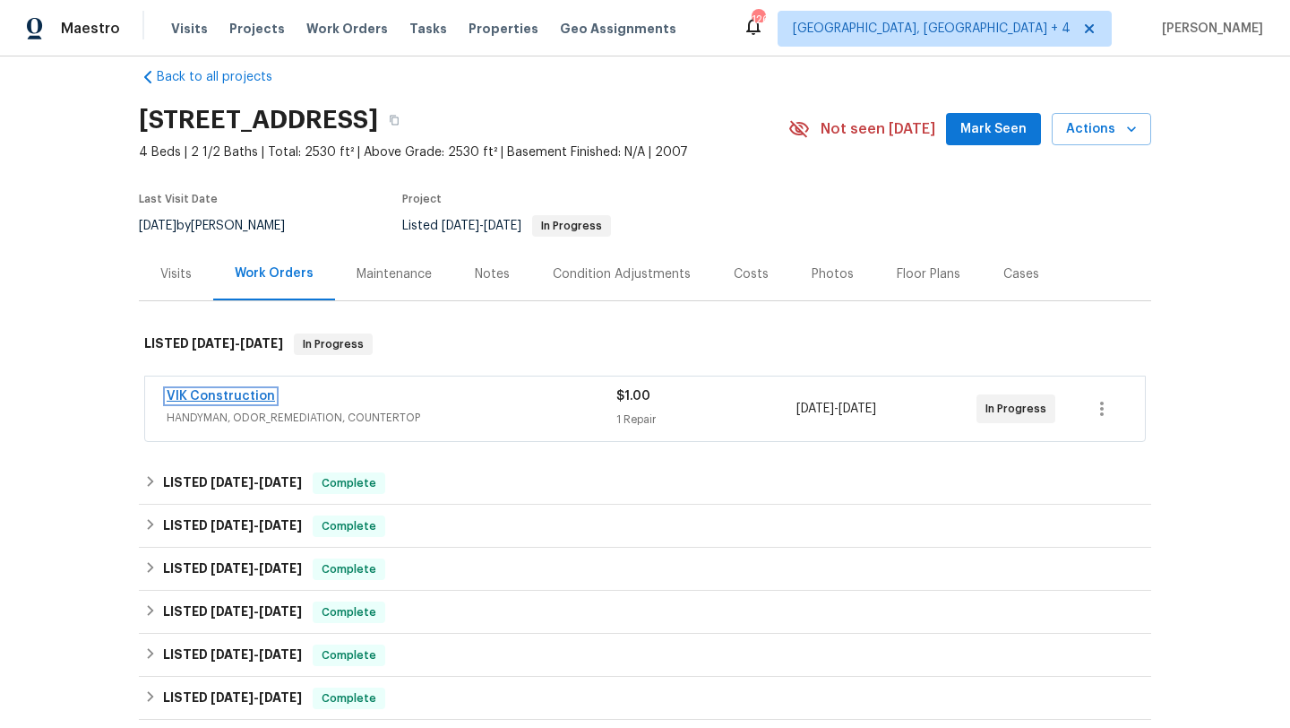
click at [232, 395] on link "VIK Construction" at bounding box center [221, 396] width 108 height 13
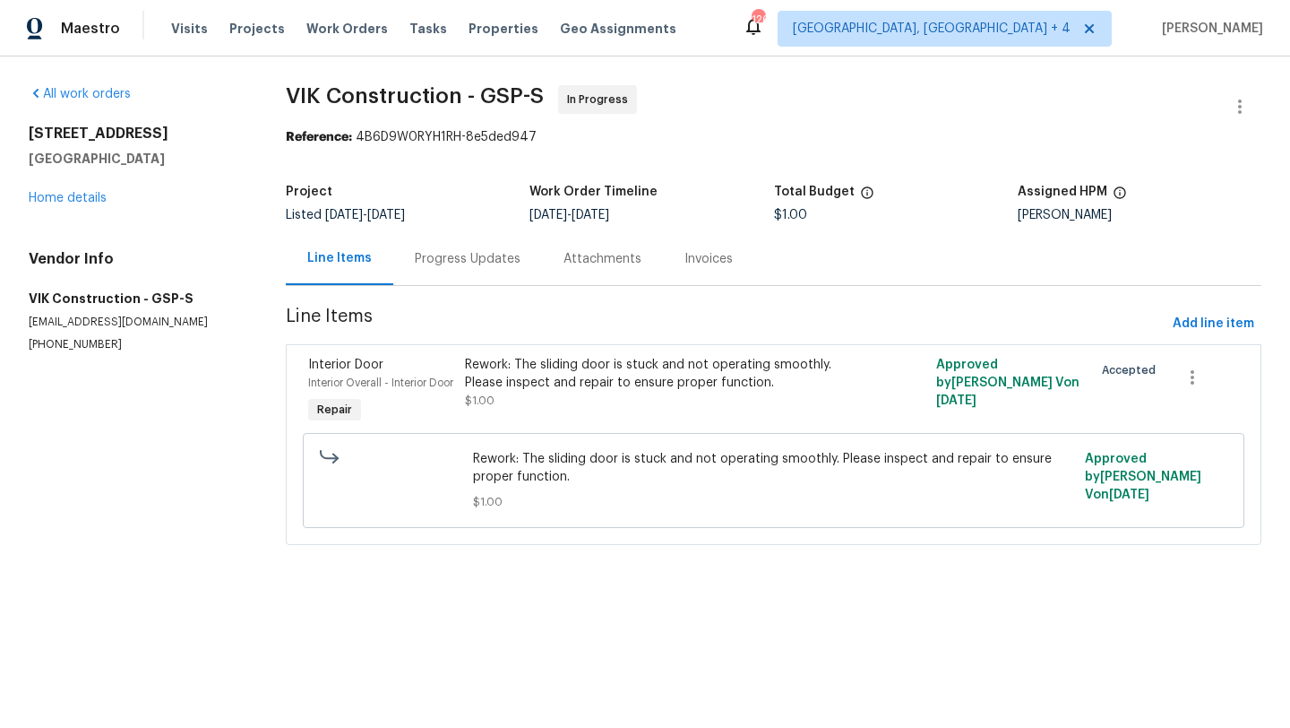
click at [483, 258] on div "Progress Updates" at bounding box center [468, 259] width 106 height 18
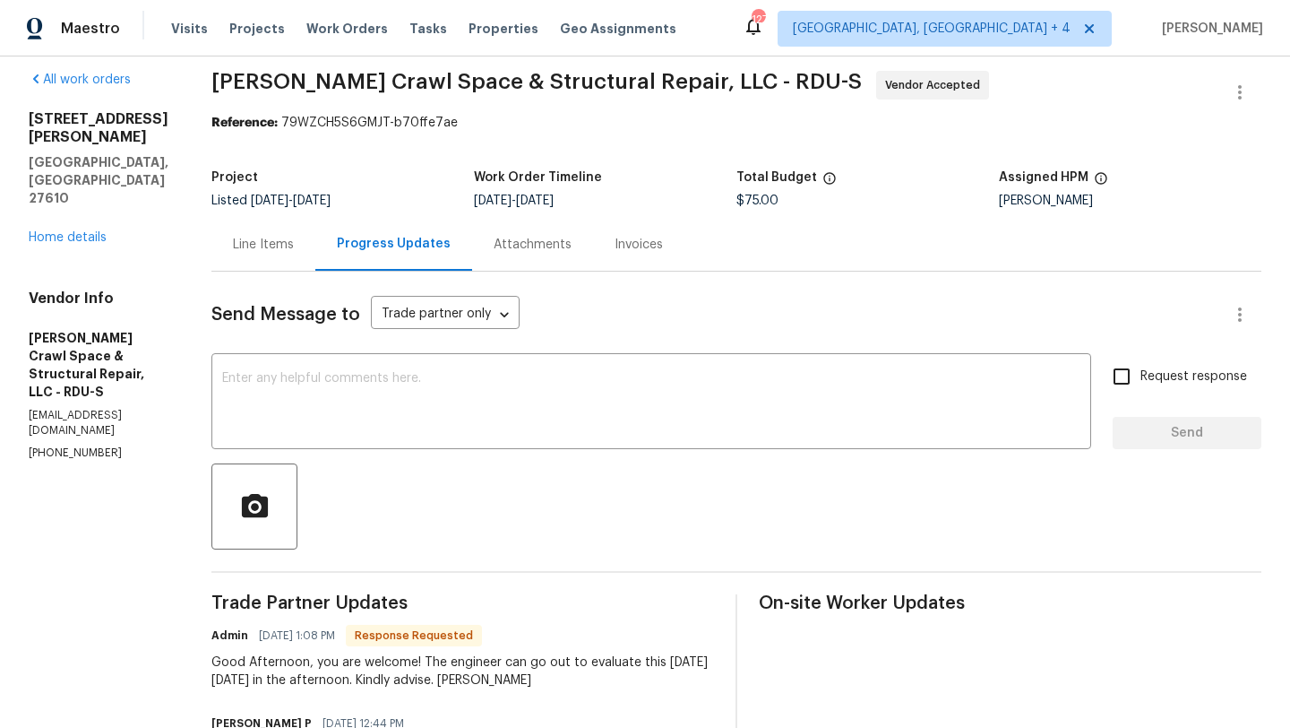
scroll to position [22, 0]
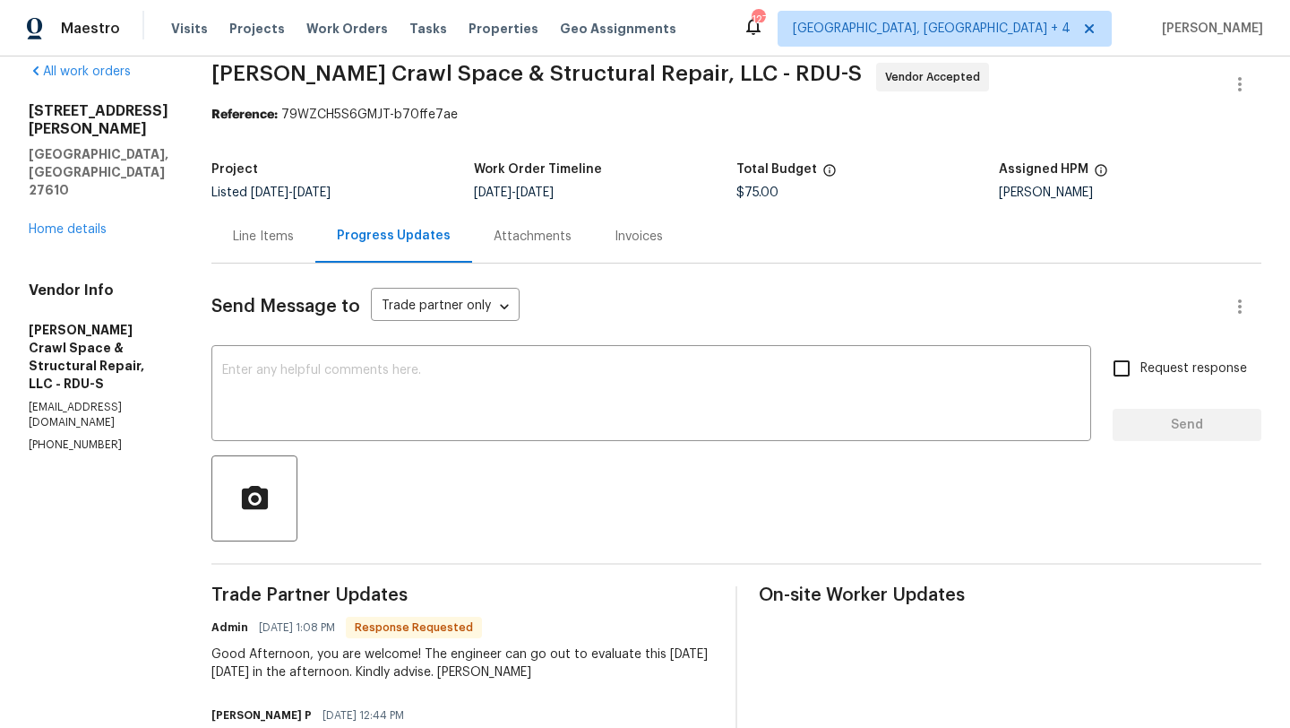
click at [286, 246] on div "Line Items" at bounding box center [263, 236] width 104 height 53
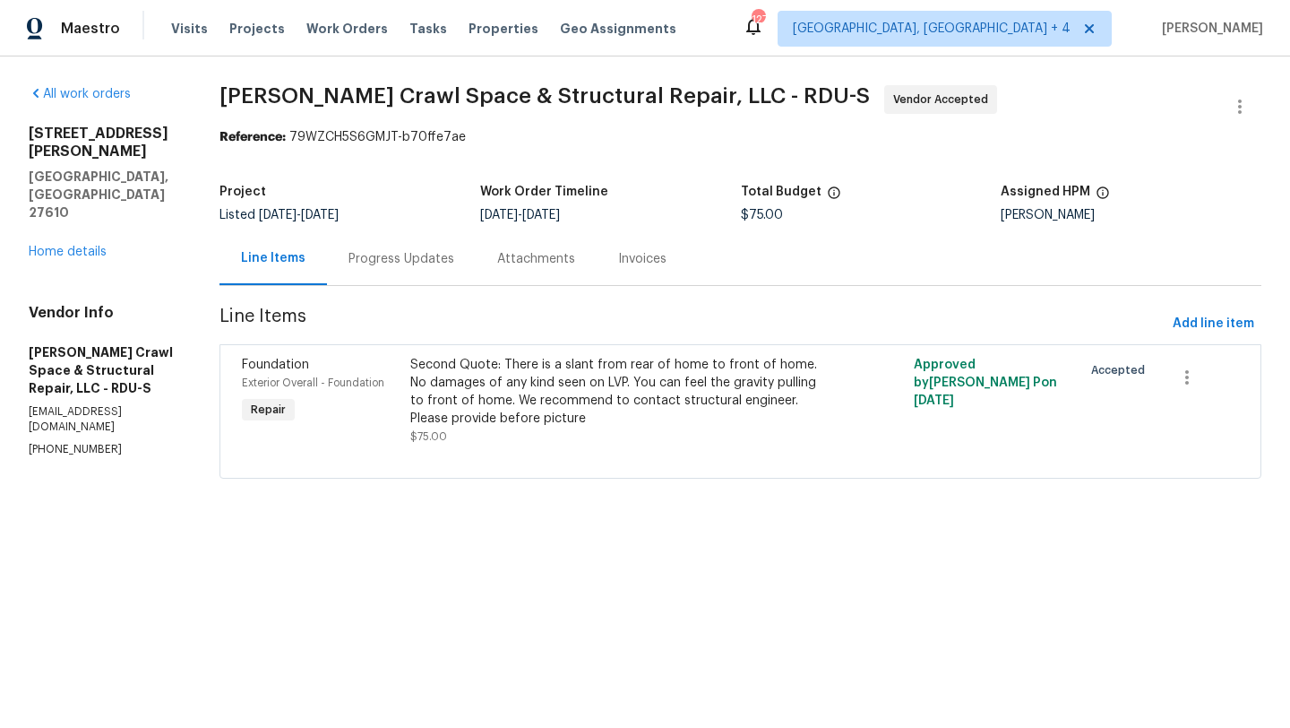
click at [397, 244] on div "Progress Updates" at bounding box center [401, 258] width 149 height 53
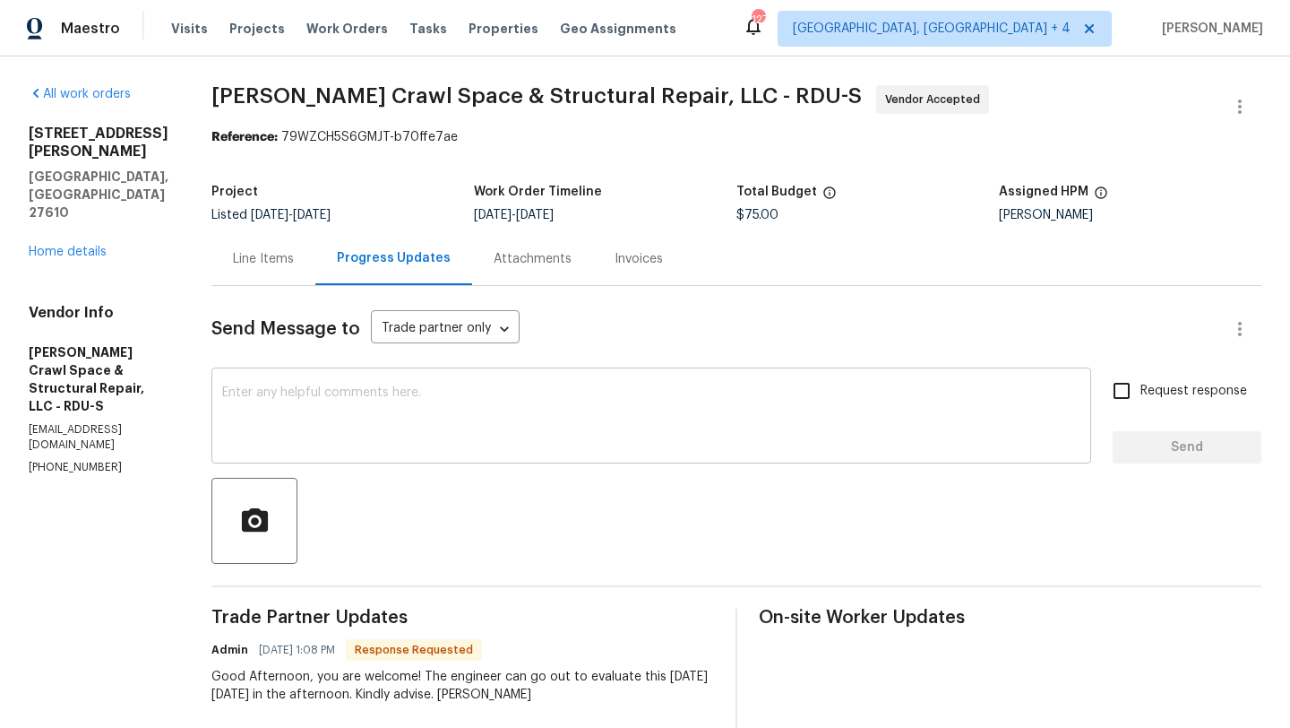
scroll to position [35, 0]
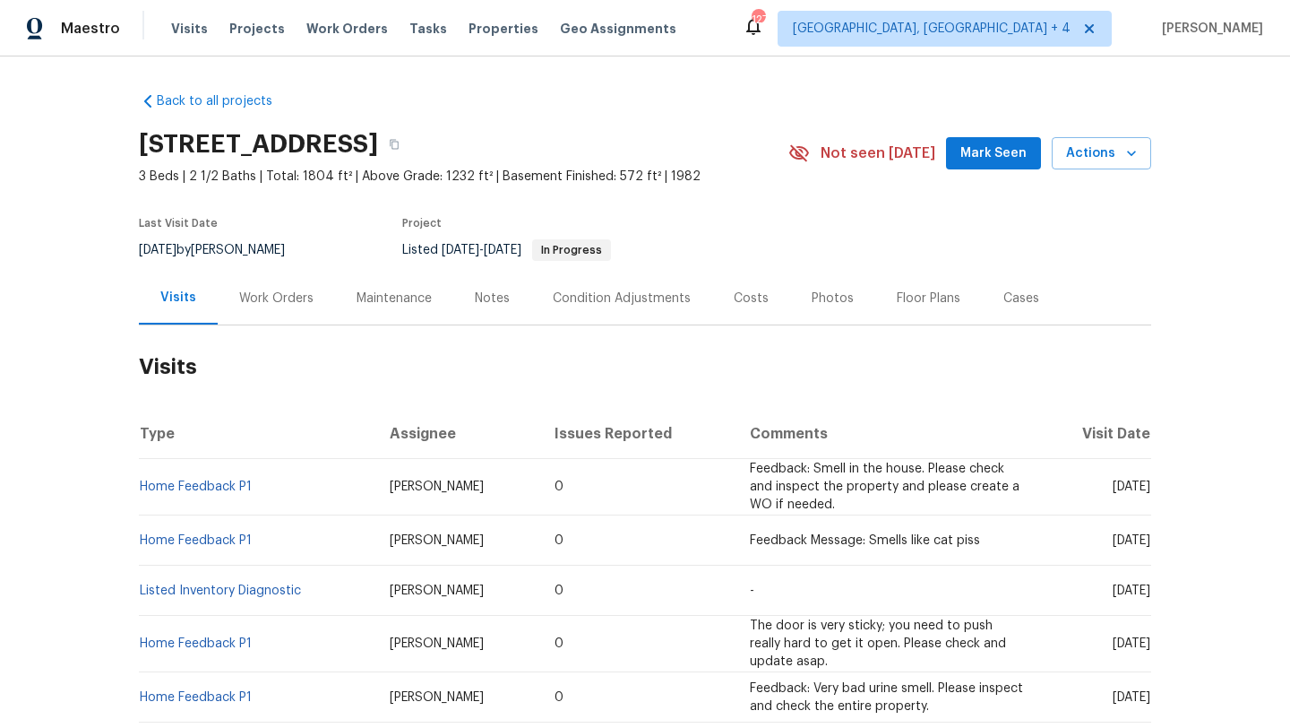
click at [293, 305] on div "Work Orders" at bounding box center [276, 298] width 74 height 18
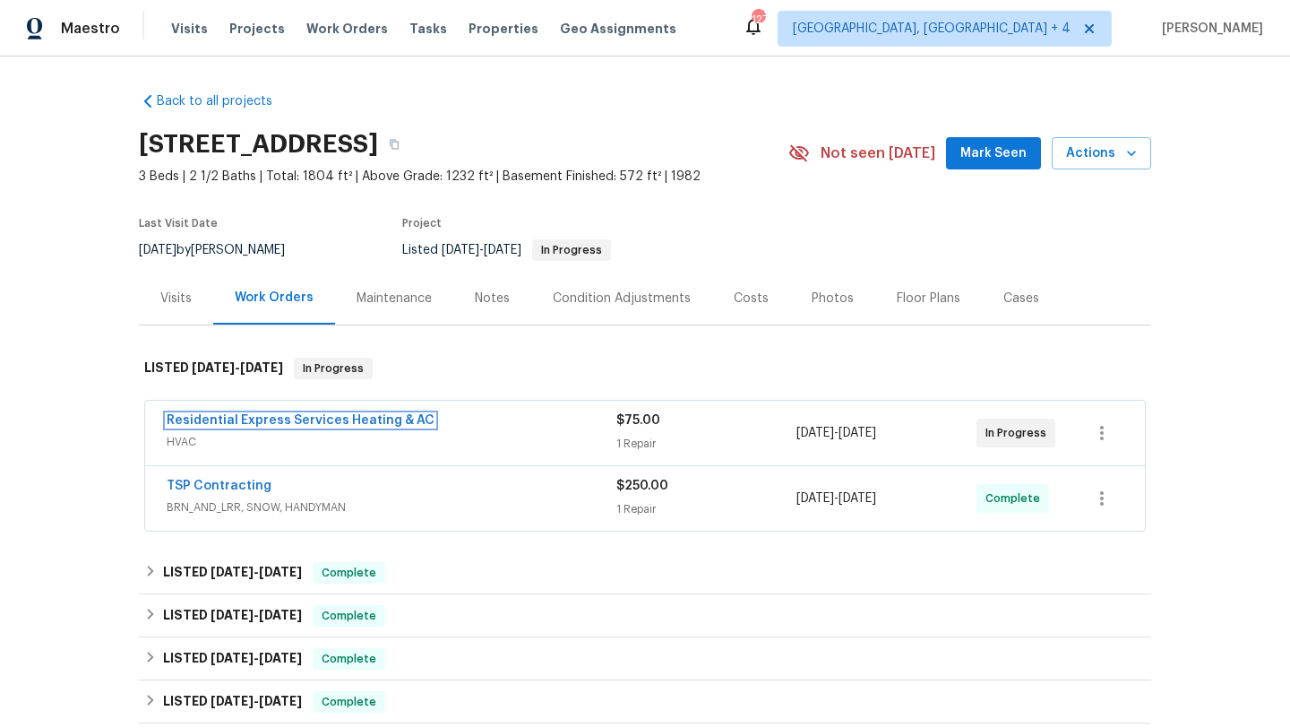
click at [285, 423] on link "Residential Express Services Heating & AC" at bounding box center [301, 420] width 268 height 13
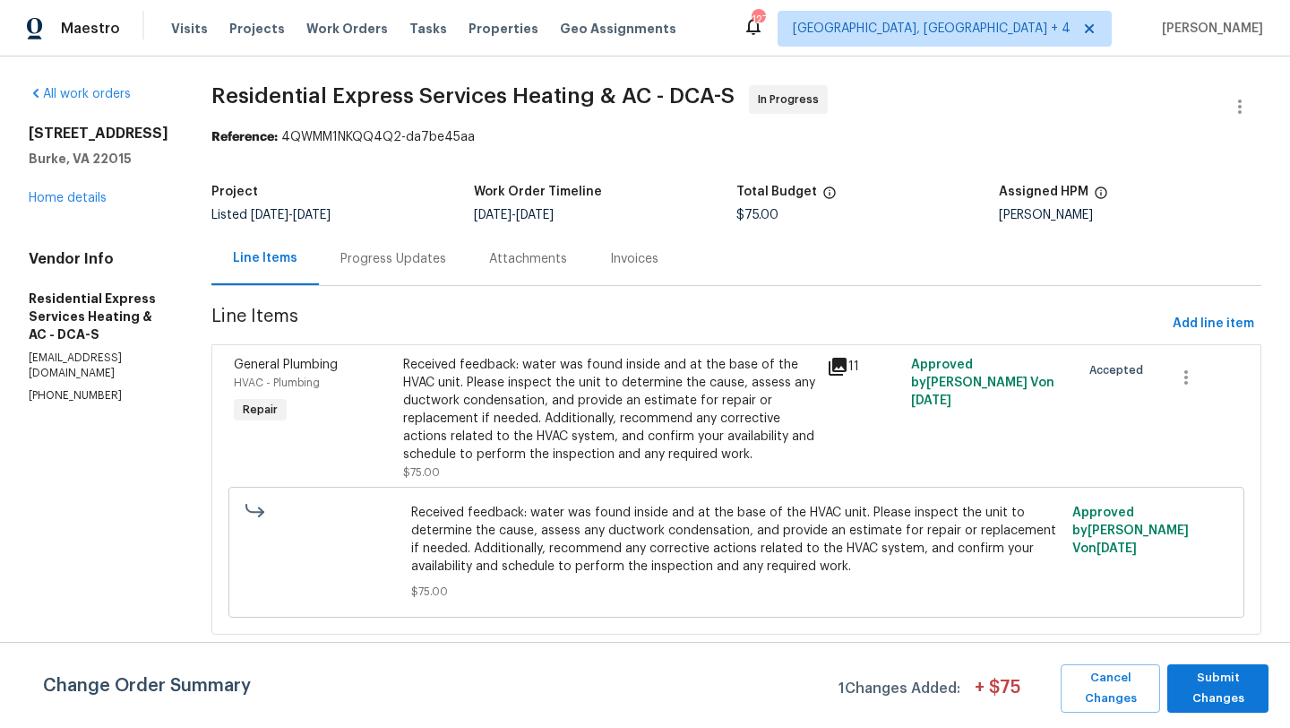
click at [423, 272] on div "Progress Updates" at bounding box center [393, 258] width 149 height 53
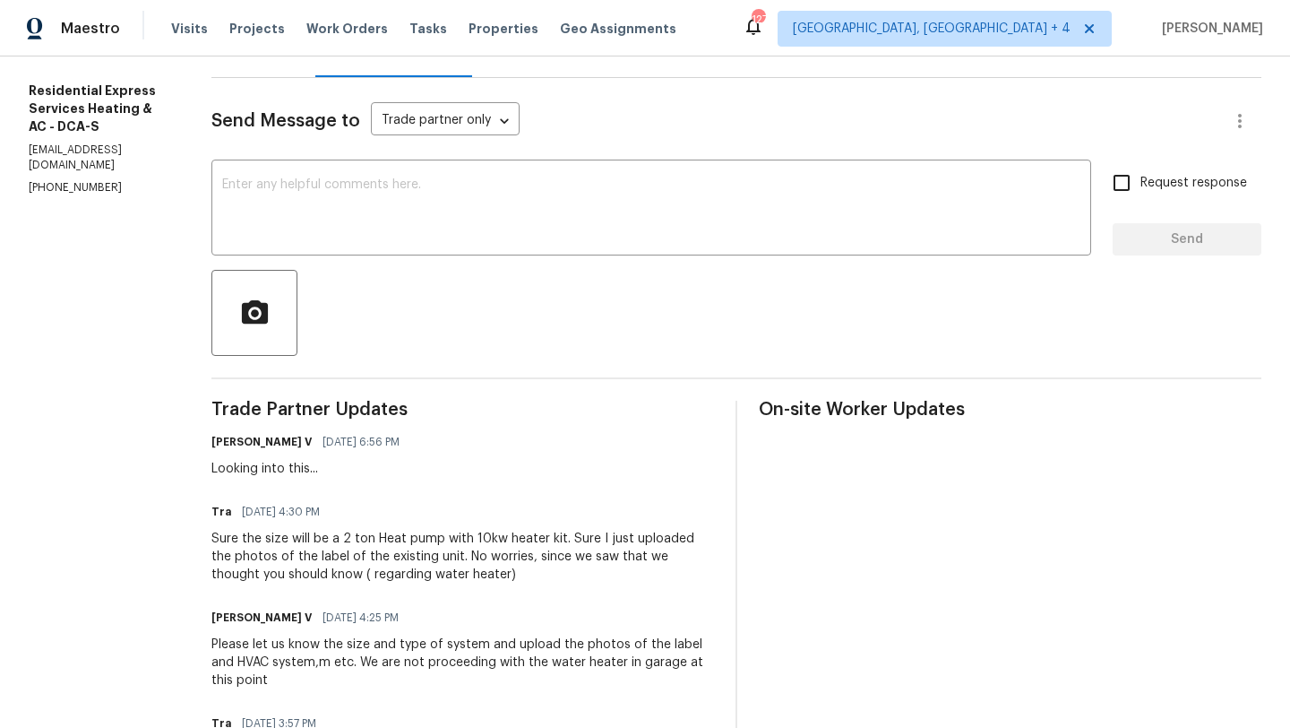
scroll to position [189, 0]
